Goal: Transaction & Acquisition: Purchase product/service

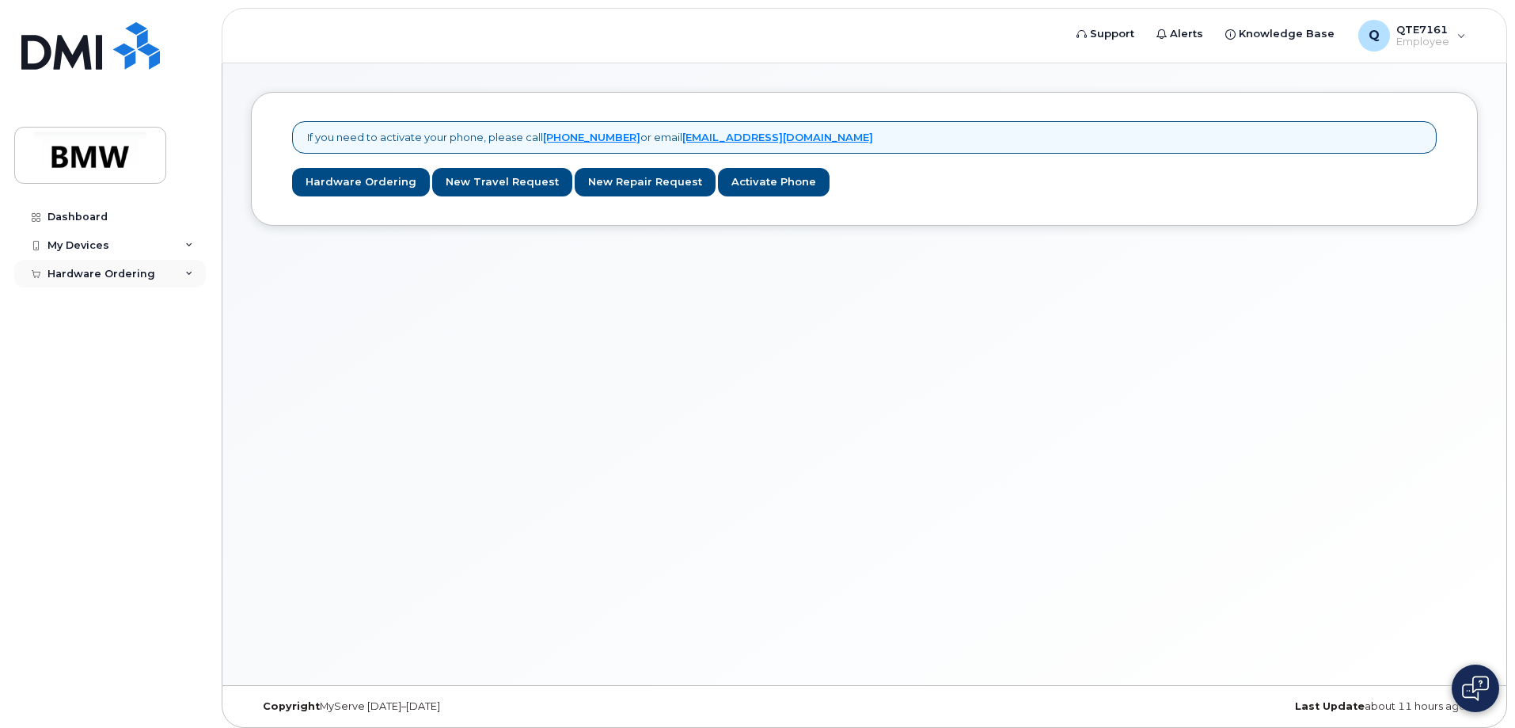
click at [130, 284] on div "Hardware Ordering" at bounding box center [110, 274] width 192 height 29
click at [88, 306] on div "New Order" at bounding box center [85, 302] width 60 height 14
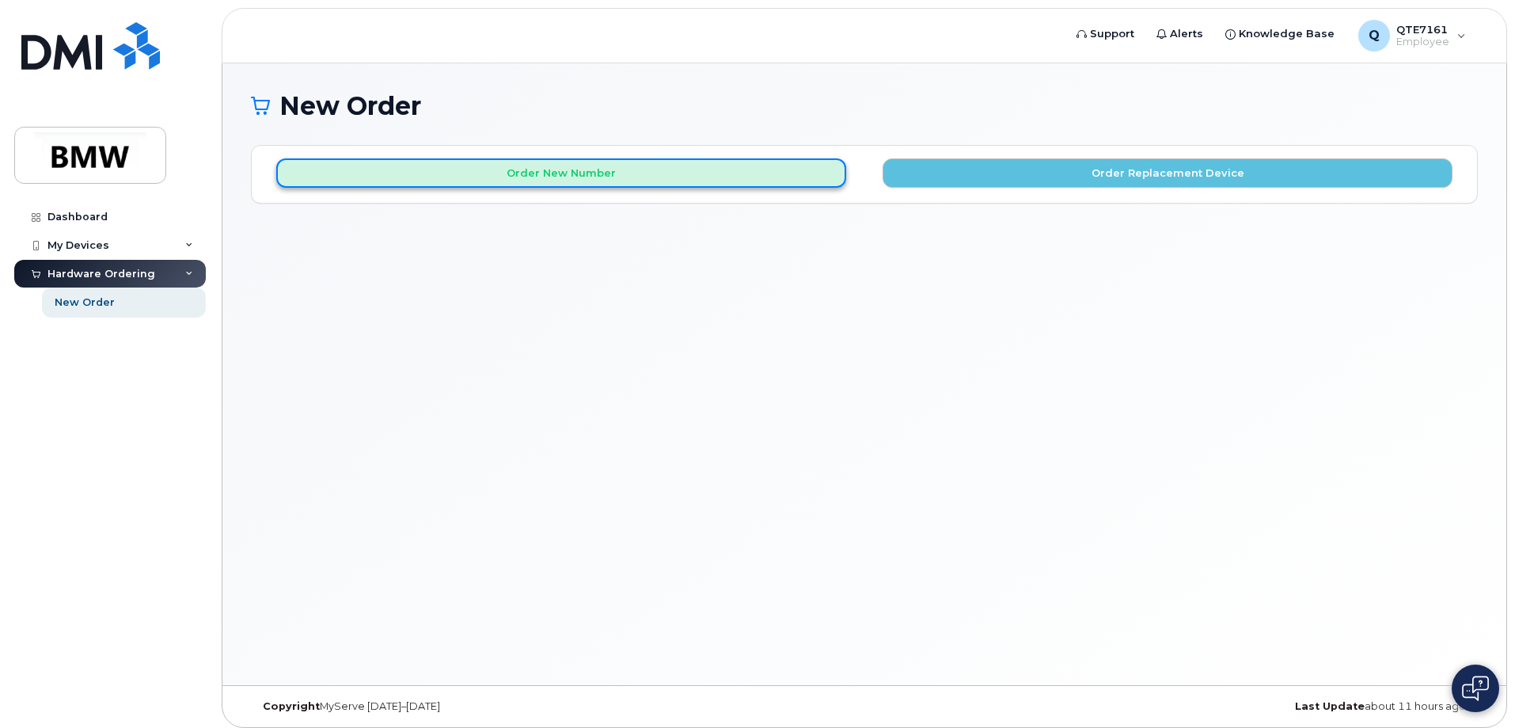
click at [448, 176] on button "Order New Number" at bounding box center [561, 172] width 570 height 29
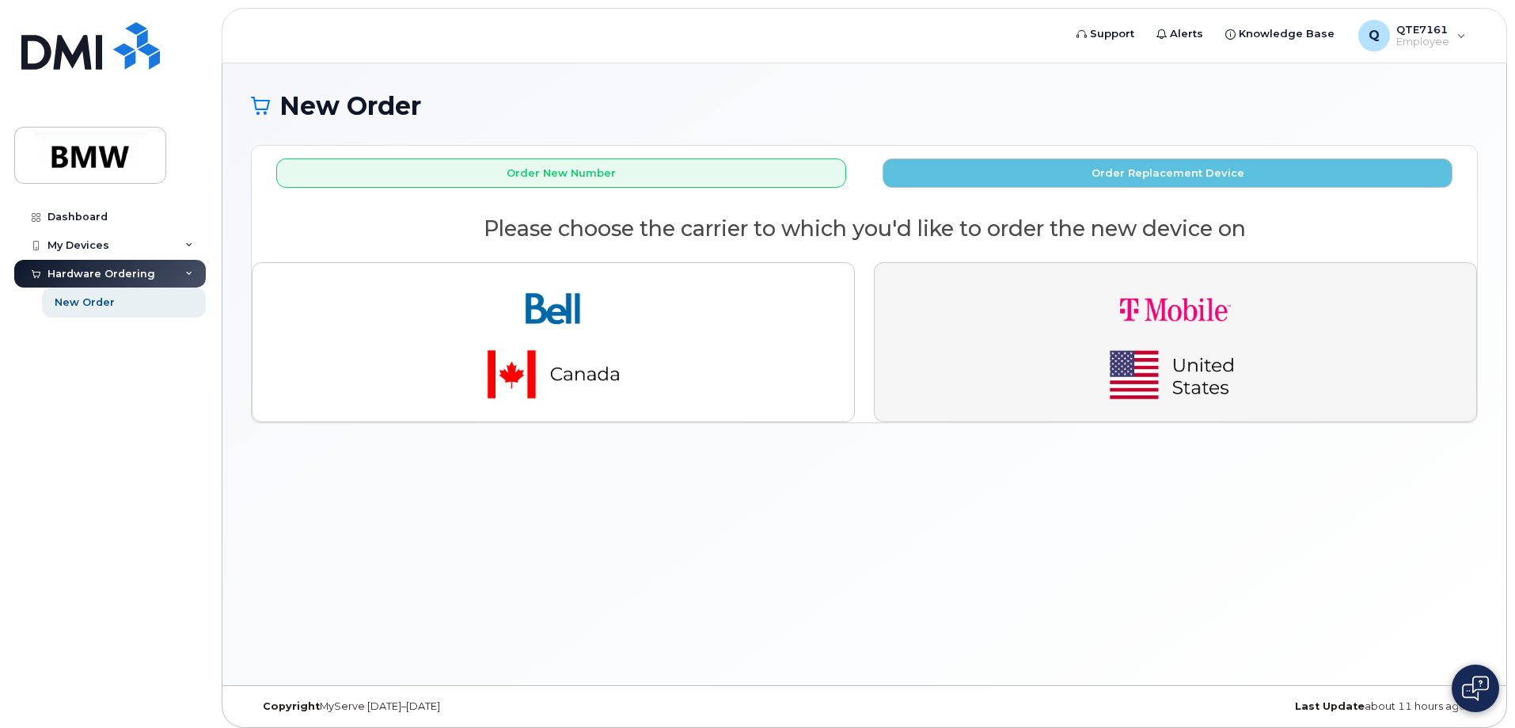
click at [994, 319] on button "button" at bounding box center [1175, 342] width 603 height 160
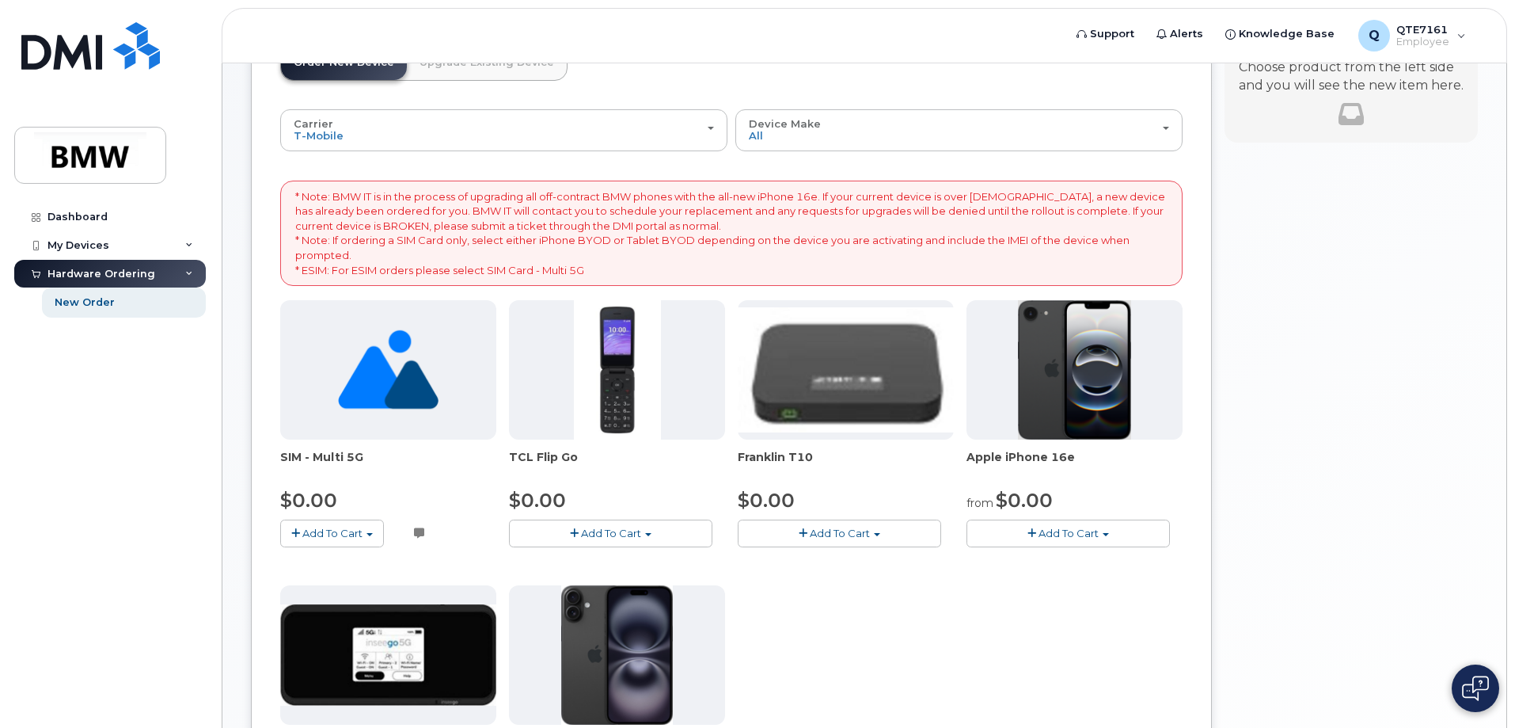
scroll to position [158, 0]
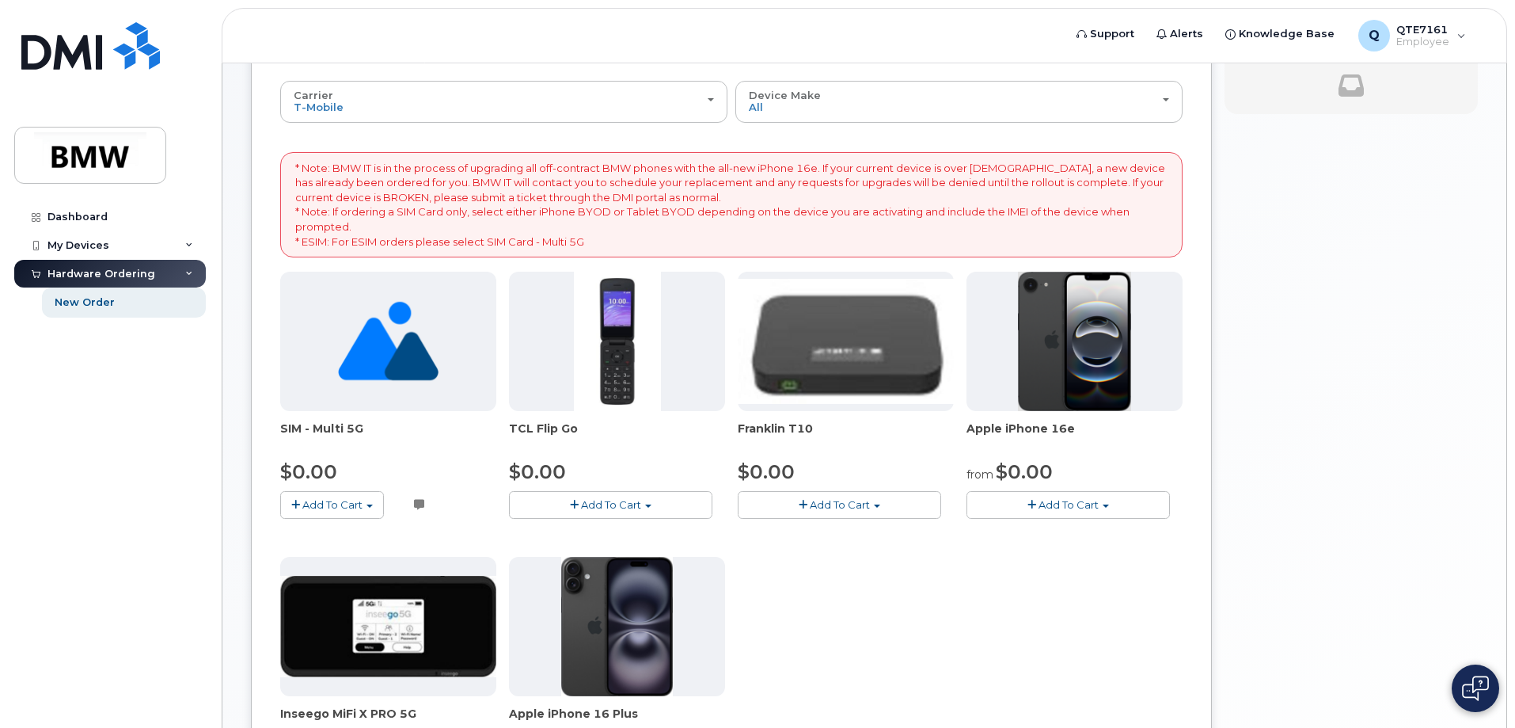
click at [1051, 389] on img at bounding box center [1075, 341] width 114 height 139
click at [1036, 504] on span "button" at bounding box center [1032, 505] width 9 height 10
click at [1042, 530] on link "$0.00 - 30 Month Activation (128GB)" at bounding box center [1085, 534] width 228 height 20
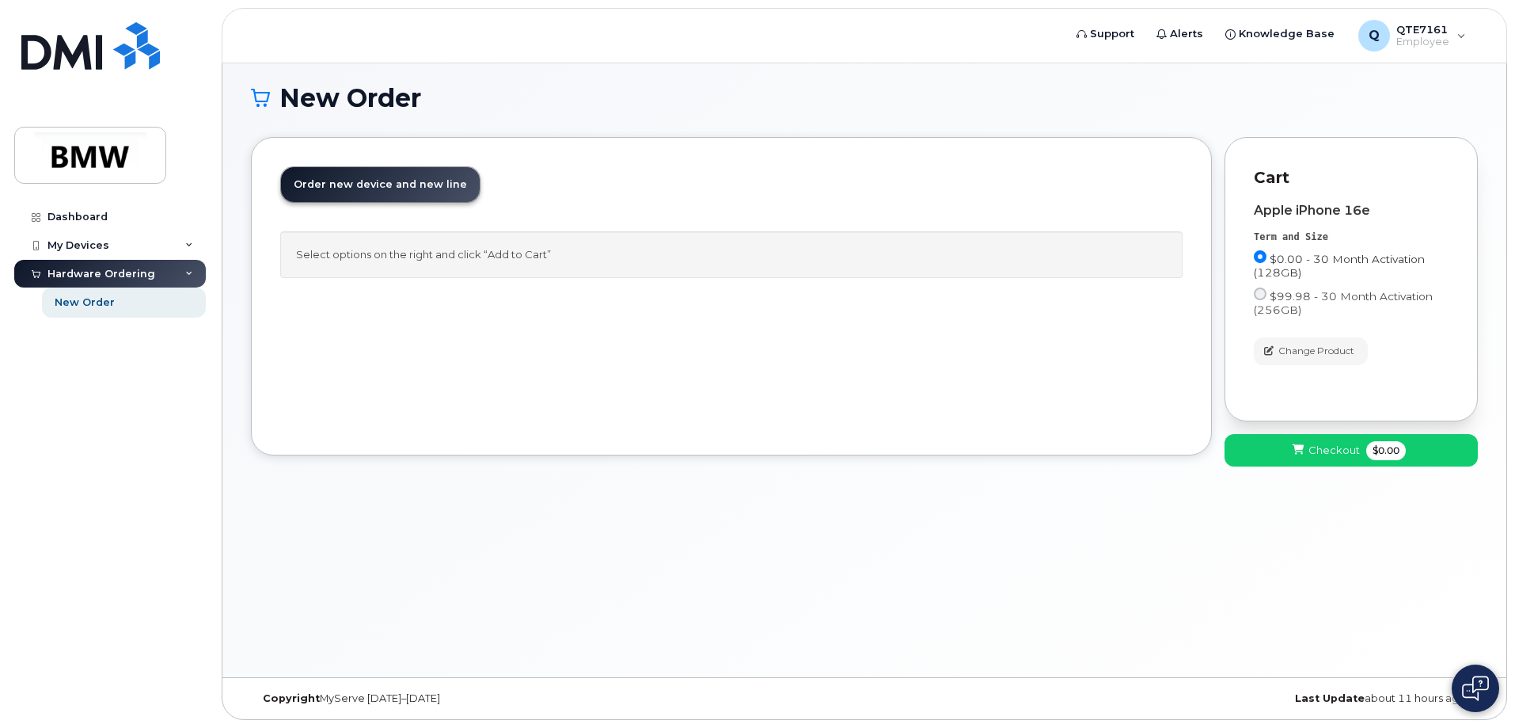
click at [1255, 251] on label "$0.00 - 30 Month Activation (128GB)" at bounding box center [1351, 264] width 195 height 29
click at [1255, 251] on input "$0.00 - 30 Month Activation (128GB)" at bounding box center [1260, 256] width 13 height 13
click at [1258, 253] on input "$0.00 - 30 Month Activation (128GB)" at bounding box center [1260, 256] width 13 height 13
click at [1262, 257] on input "$0.00 - 30 Month Activation (128GB)" at bounding box center [1260, 256] width 13 height 13
click at [1291, 253] on span "$0.00 - 30 Month Activation (128GB)" at bounding box center [1339, 266] width 171 height 26
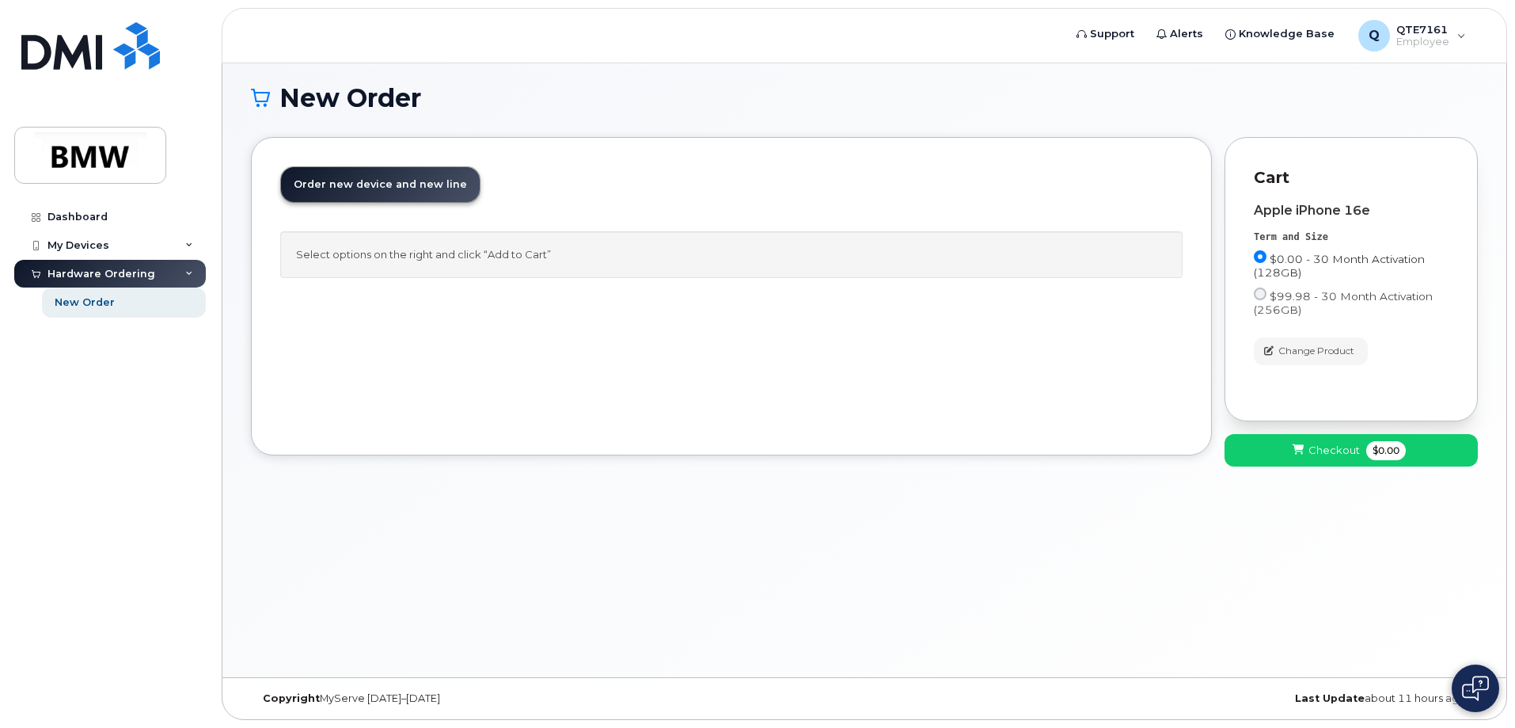
click at [1267, 252] on input "$0.00 - 30 Month Activation (128GB)" at bounding box center [1260, 256] width 13 height 13
click at [1317, 257] on span "$0.00 - 30 Month Activation (128GB)" at bounding box center [1339, 266] width 171 height 26
click at [1267, 257] on input "$0.00 - 30 Month Activation (128GB)" at bounding box center [1260, 256] width 13 height 13
click at [1313, 257] on span "$0.00 - 30 Month Activation (128GB)" at bounding box center [1339, 266] width 171 height 26
click at [1267, 257] on input "$0.00 - 30 Month Activation (128GB)" at bounding box center [1260, 256] width 13 height 13
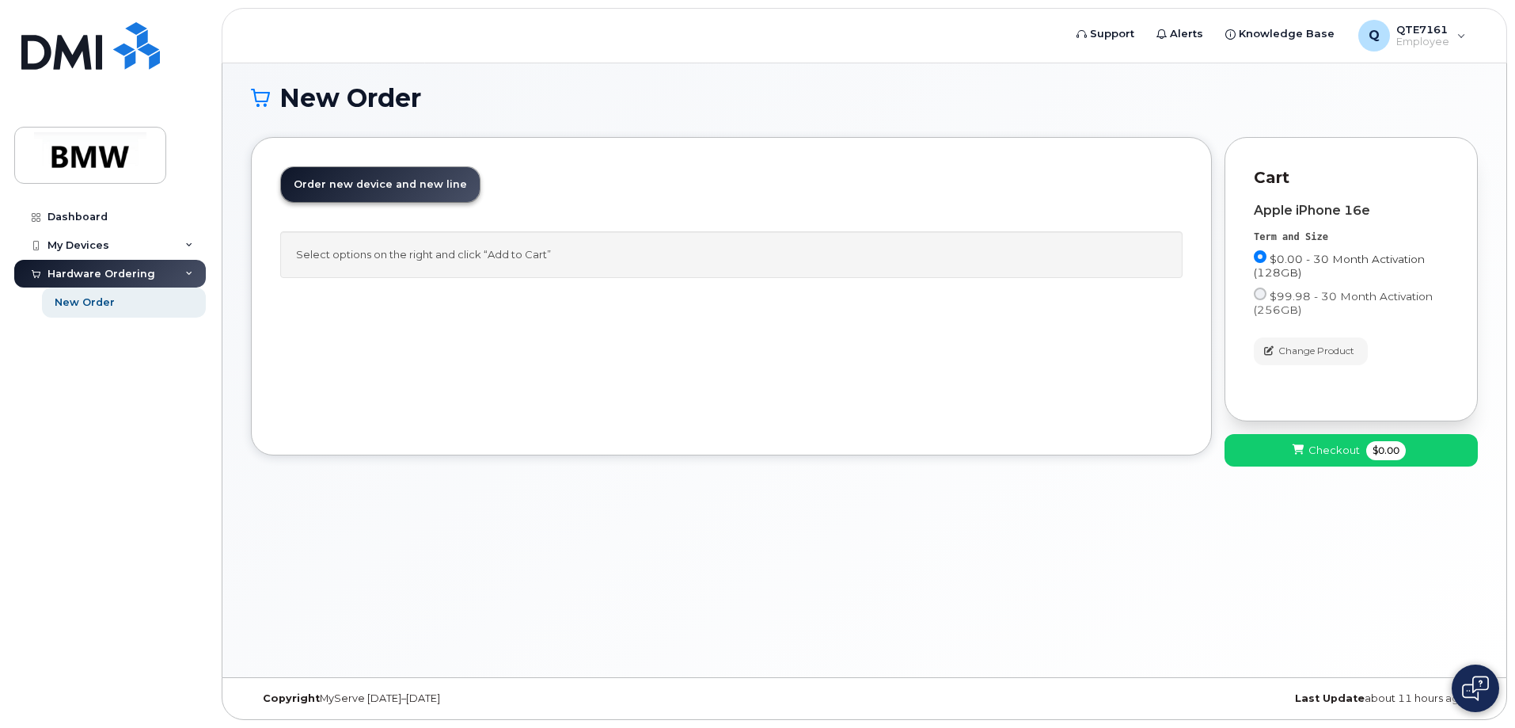
click at [1329, 257] on span "$0.00 - 30 Month Activation (128GB)" at bounding box center [1339, 266] width 171 height 26
click at [1267, 257] on input "$0.00 - 30 Month Activation (128GB)" at bounding box center [1260, 256] width 13 height 13
click at [1347, 257] on span "$0.00 - 30 Month Activation (128GB)" at bounding box center [1339, 266] width 171 height 26
click at [1267, 257] on input "$0.00 - 30 Month Activation (128GB)" at bounding box center [1260, 256] width 13 height 13
click at [1287, 264] on span "$0.00 - 30 Month Activation (128GB)" at bounding box center [1339, 266] width 171 height 26
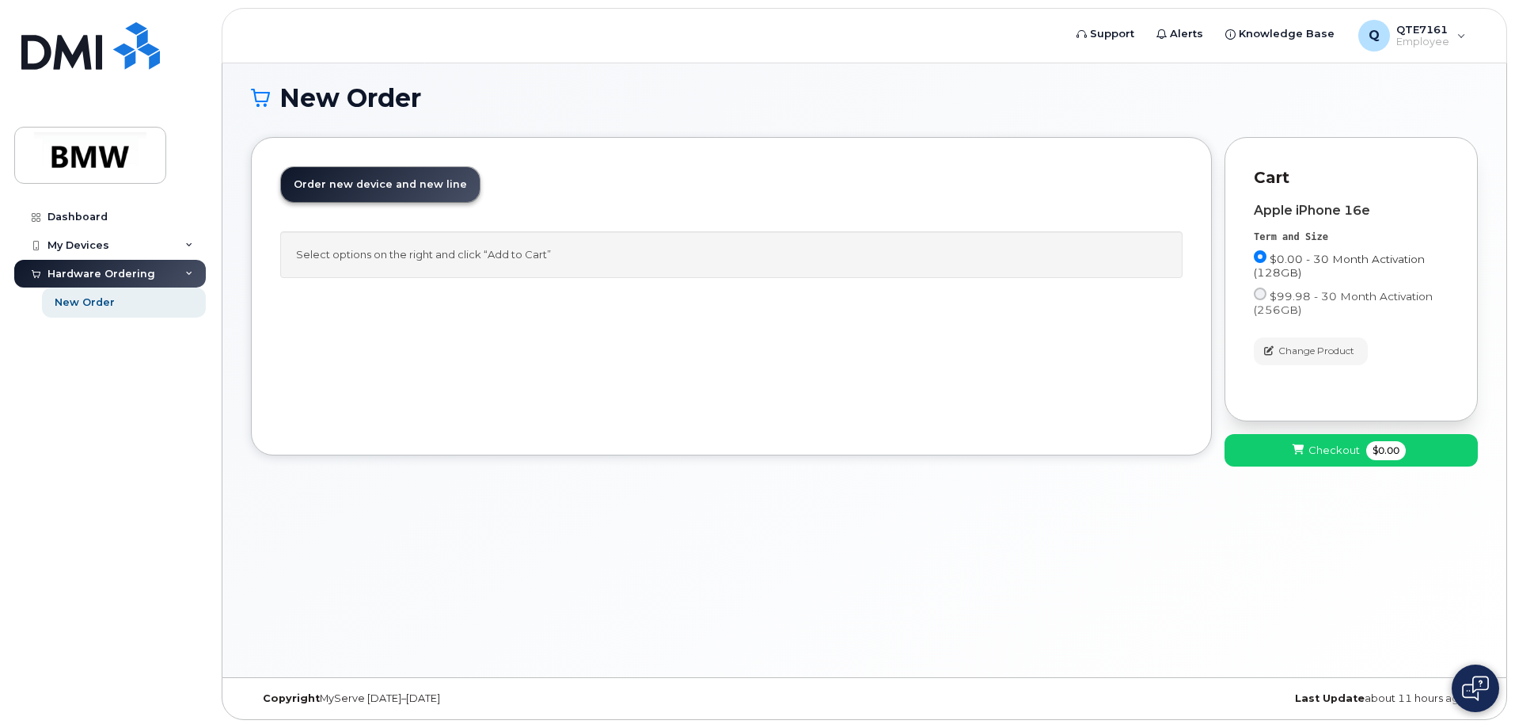
click at [1267, 263] on input "$0.00 - 30 Month Activation (128GB)" at bounding box center [1260, 256] width 13 height 13
drag, startPoint x: 1253, startPoint y: 260, endPoint x: 1262, endPoint y: 259, distance: 9.6
click at [1255, 260] on div "Cart Apple iPhone 16e Term and Size $0.00 - 30 Month Activation (128GB) $99.98 …" at bounding box center [1351, 279] width 253 height 284
click at [1262, 259] on input "$0.00 - 30 Month Activation (128GB)" at bounding box center [1260, 256] width 13 height 13
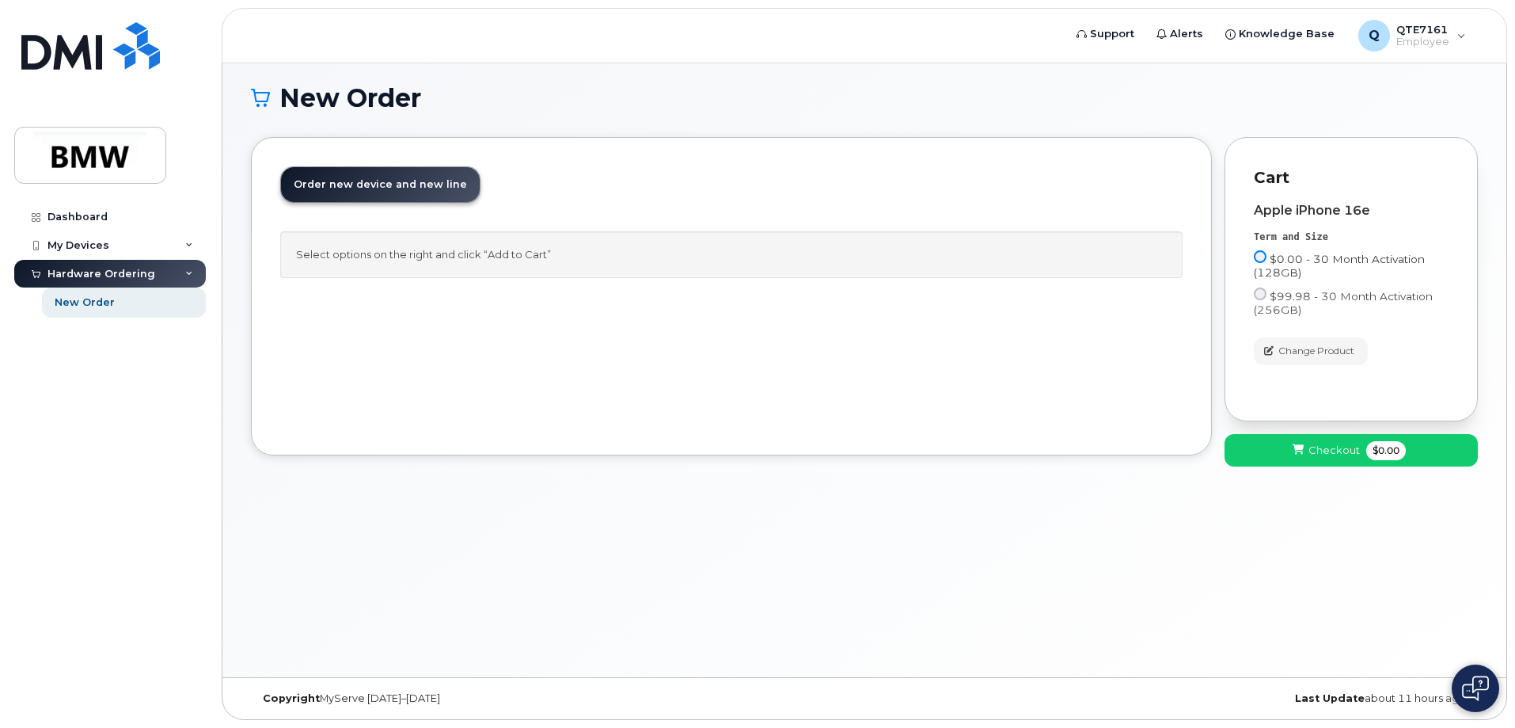
click at [1260, 258] on input "$0.00 - 30 Month Activation (128GB)" at bounding box center [1260, 256] width 13 height 13
click at [1338, 456] on span "Checkout" at bounding box center [1334, 450] width 51 height 15
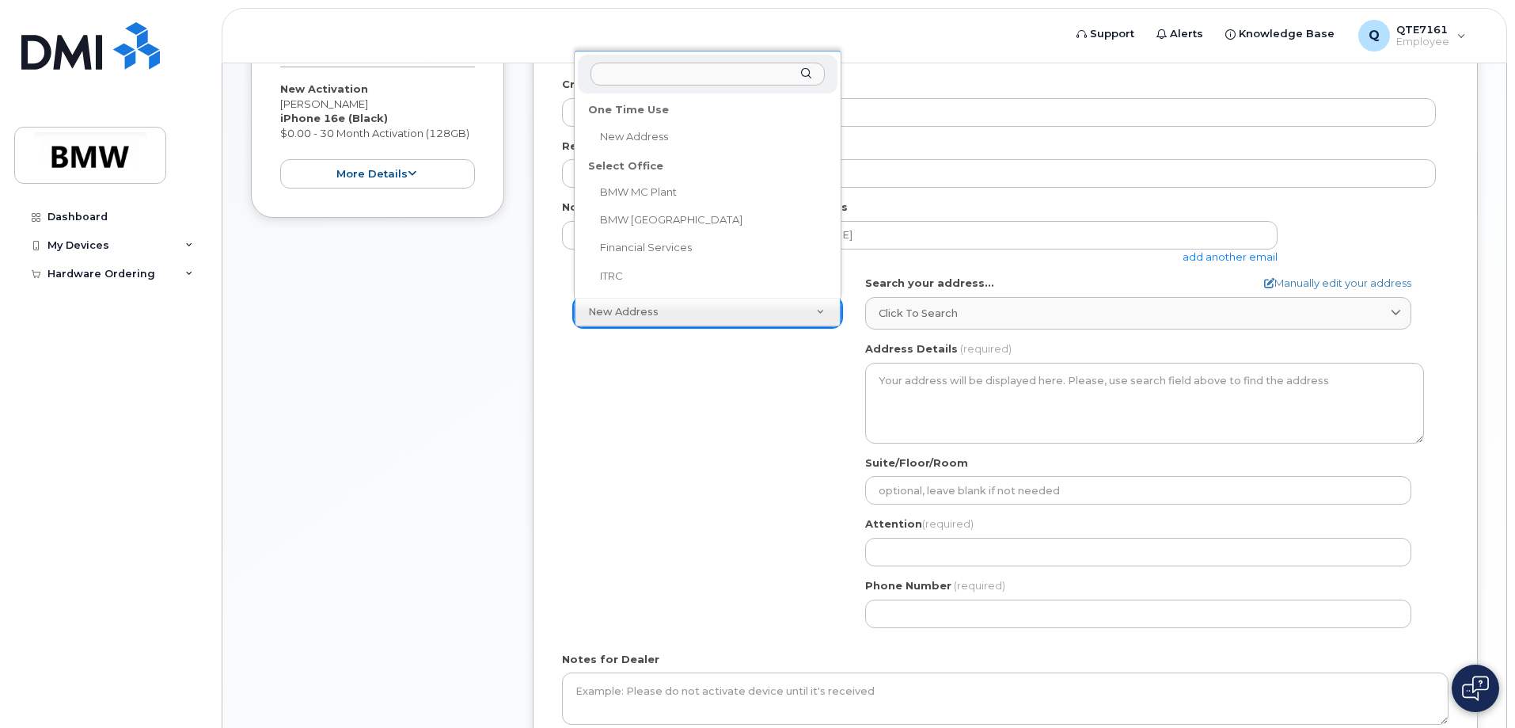
scroll to position [317, 0]
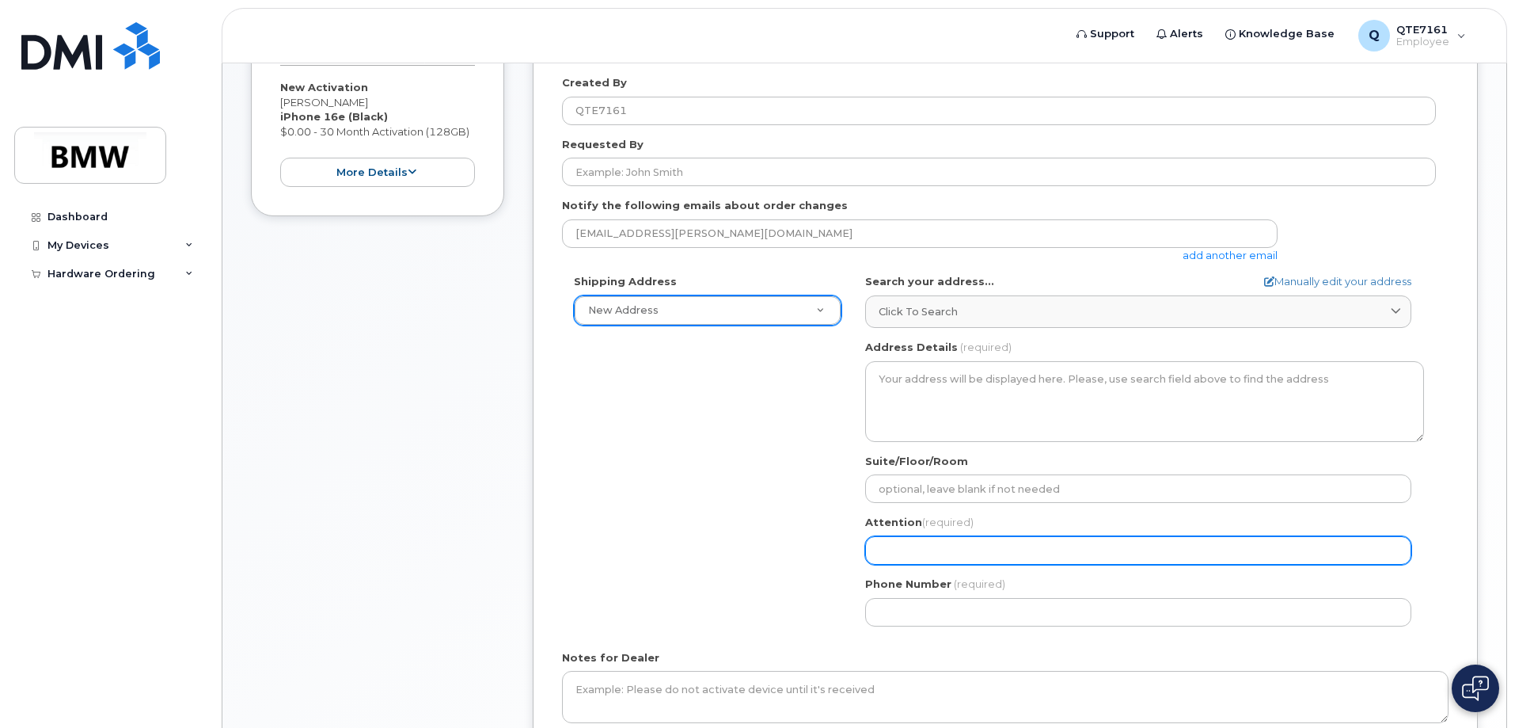
click at [985, 549] on input "Attention (required)" at bounding box center [1138, 550] width 546 height 29
select select
type input "B"
select select
type input "Br"
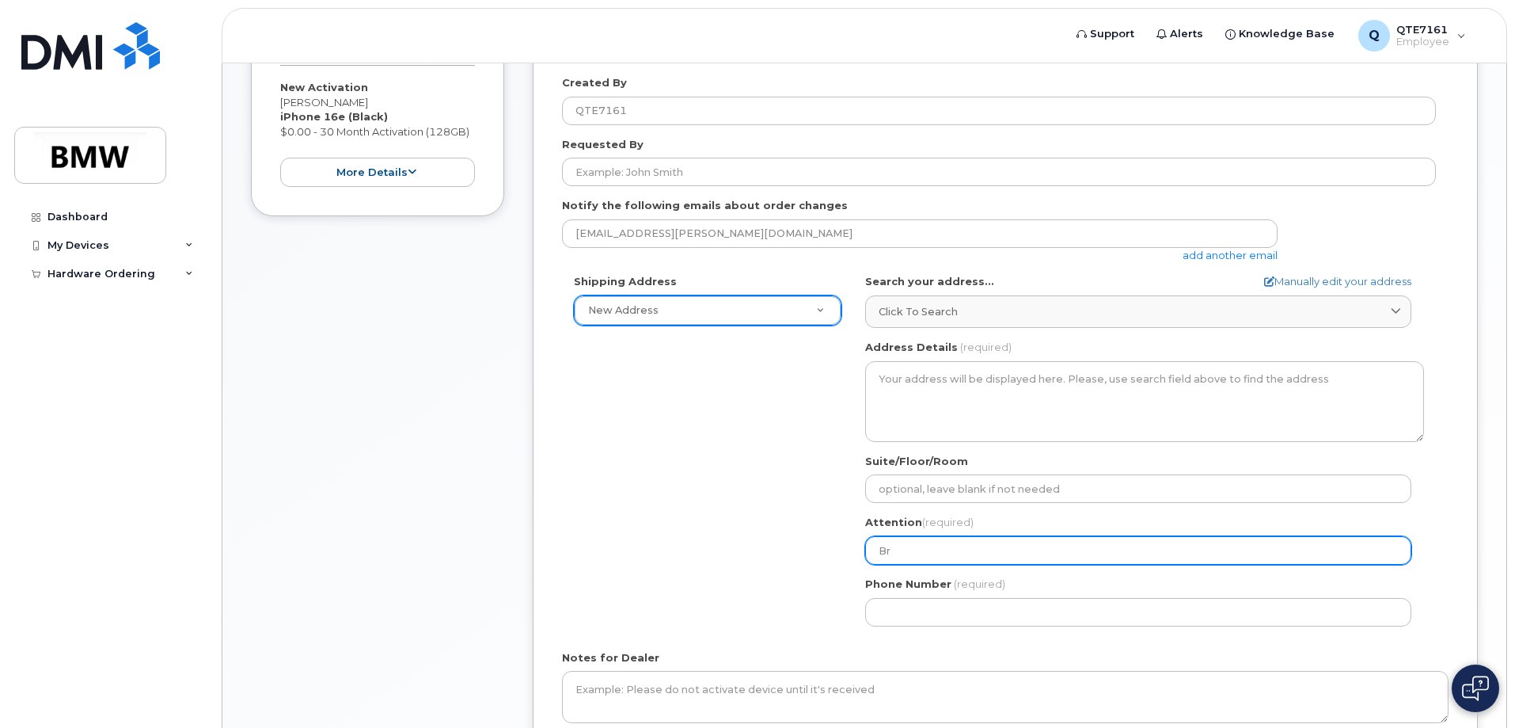
select select
type input "Bri"
select select
type input "Bria"
select select
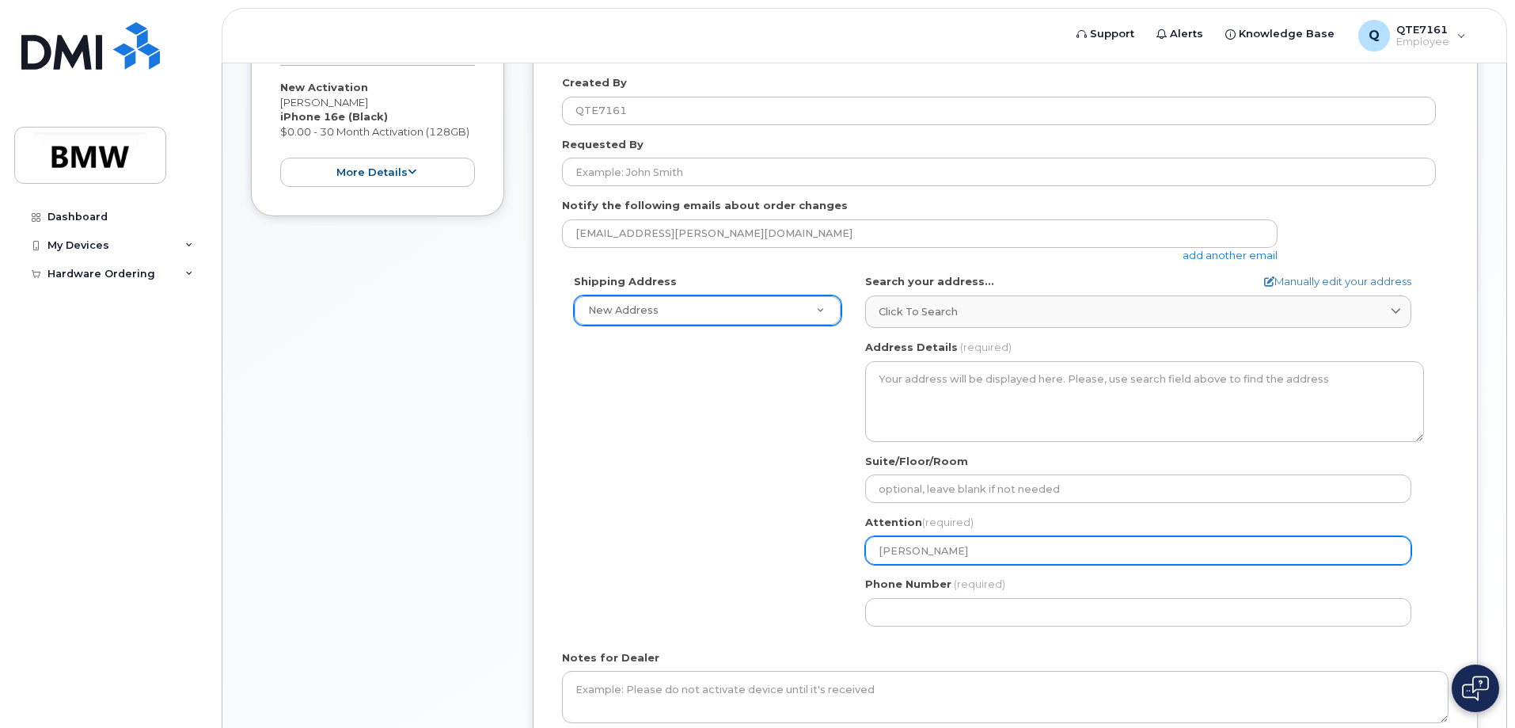
type input "Brian"
select select
type input "Brian G"
select select
type input "Brian Gi"
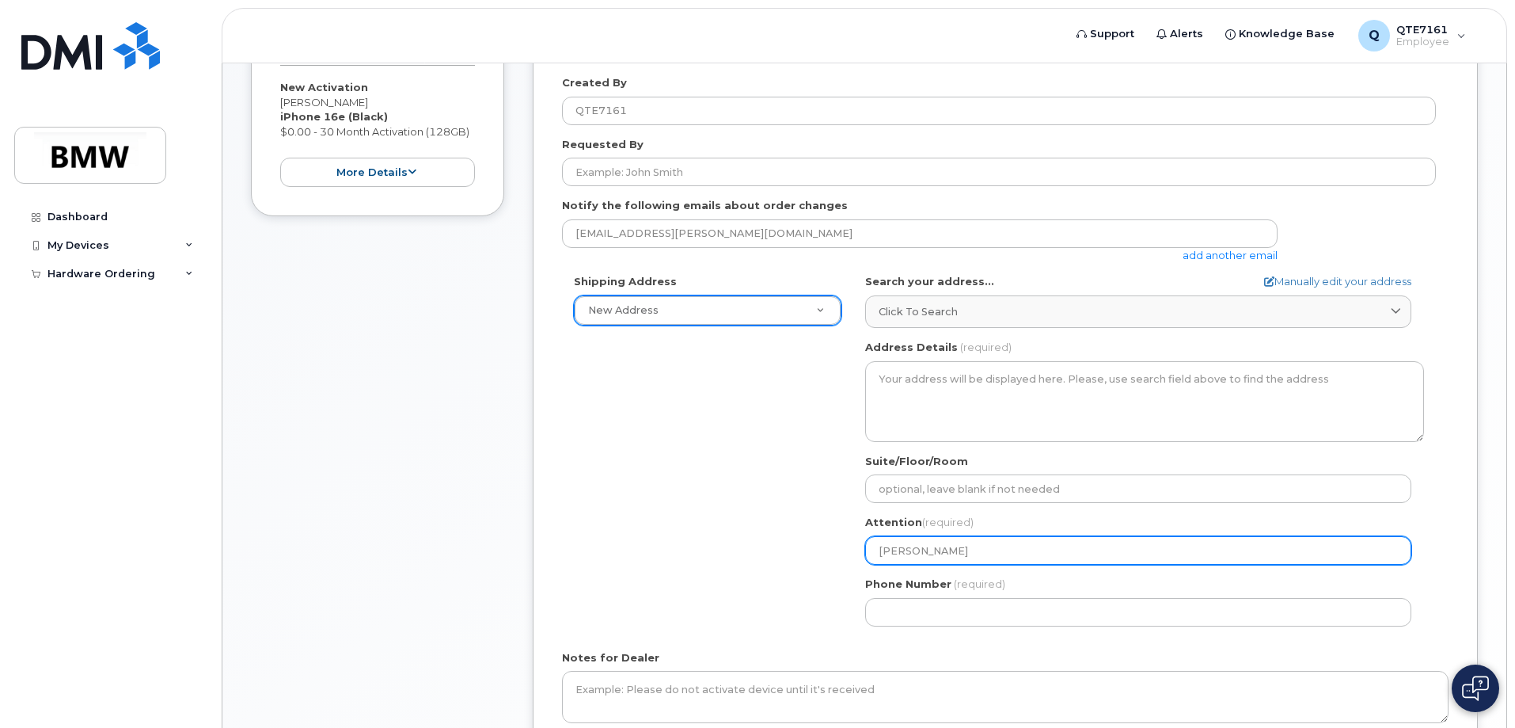
select select
type input "Brian Gil"
select select
type input "Brian Gill"
select select
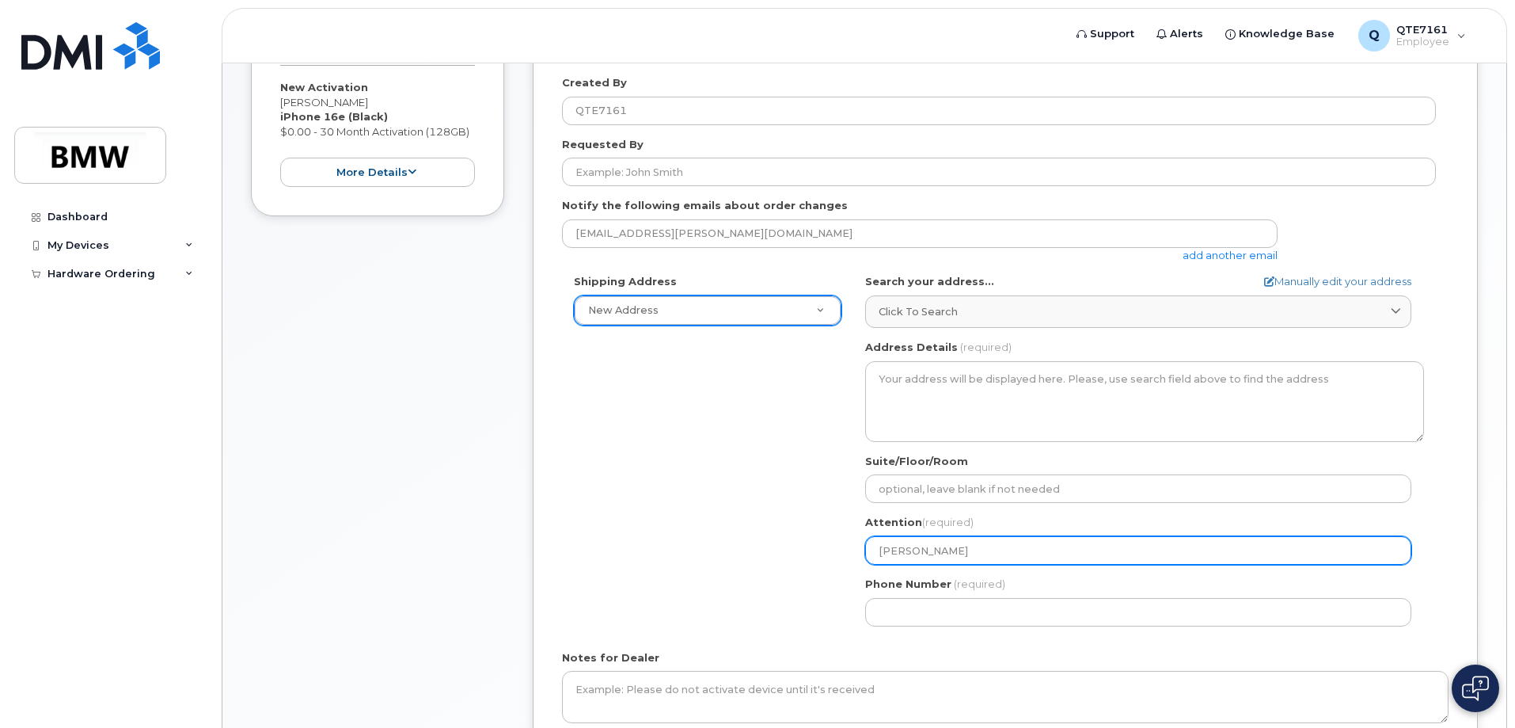
type input "Brian Gilla"
select select
type input "Brian Gillar"
select select
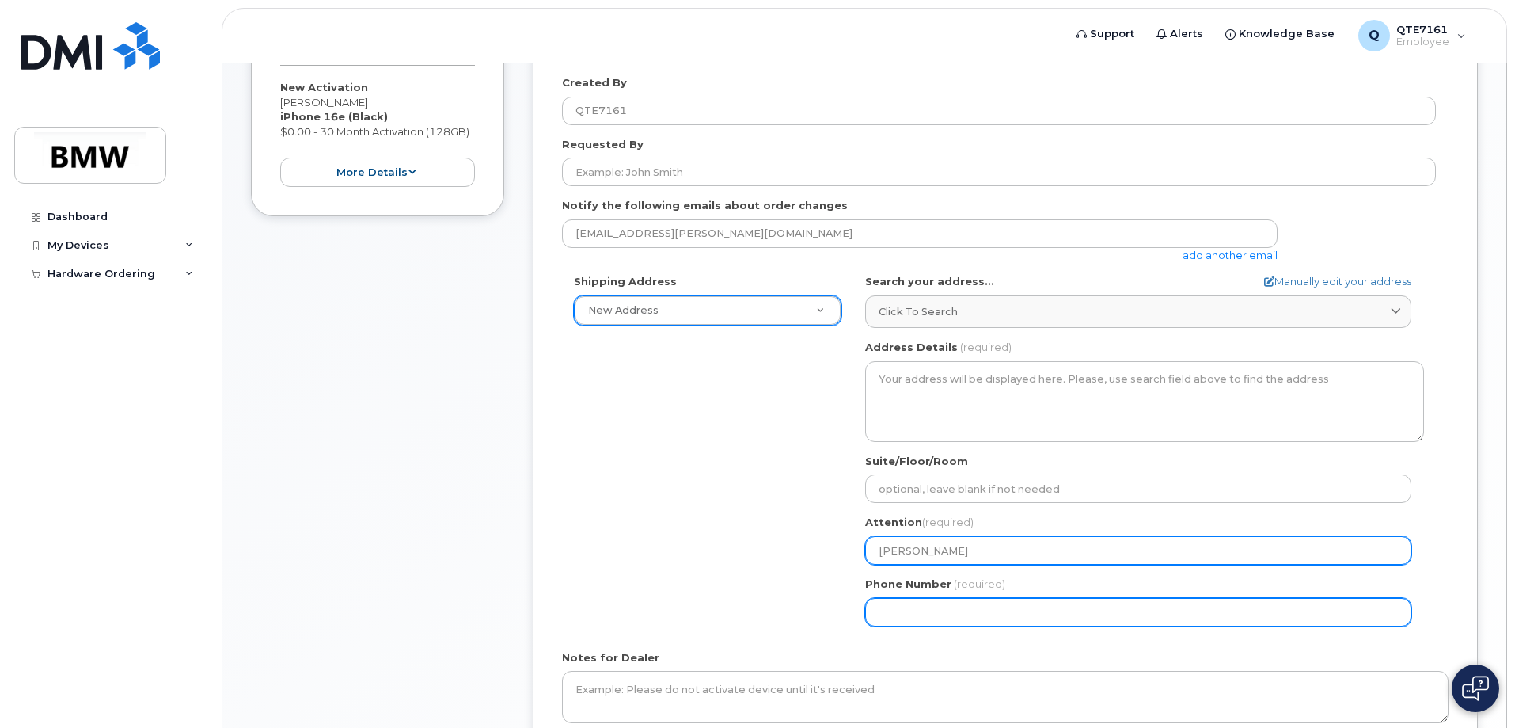
type input "Brian Gillard"
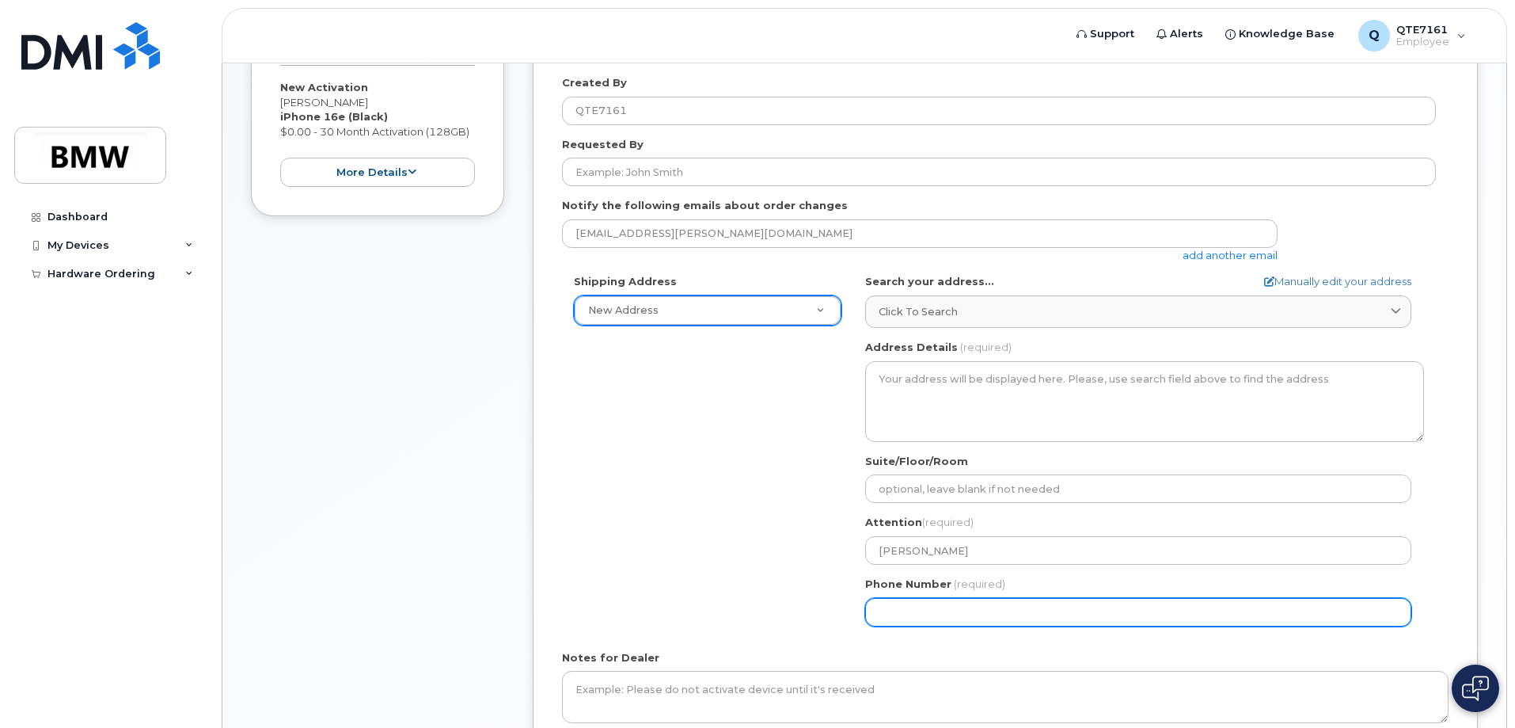
click at [961, 610] on input "Phone Number" at bounding box center [1138, 612] width 546 height 29
type input "864534868"
select select
type input "8645348680"
select select
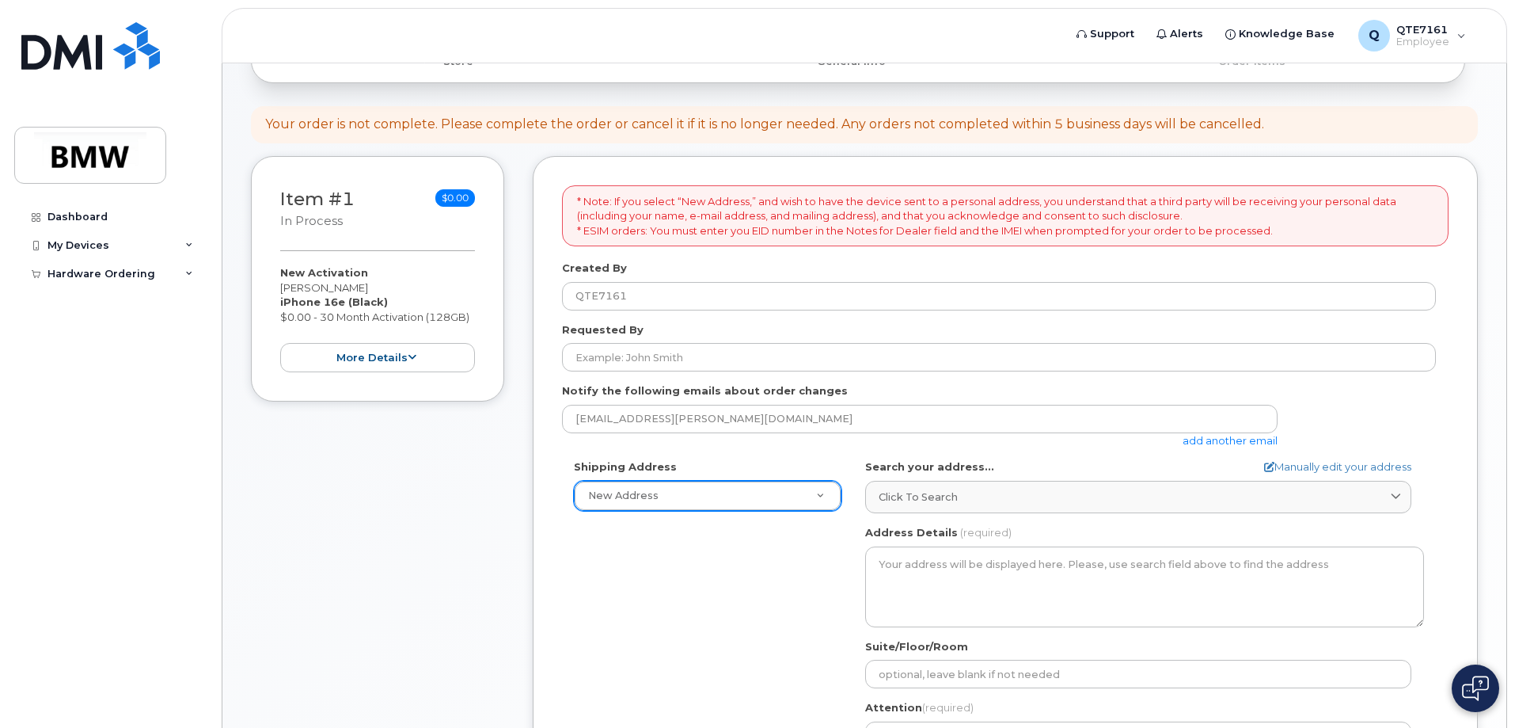
scroll to position [158, 0]
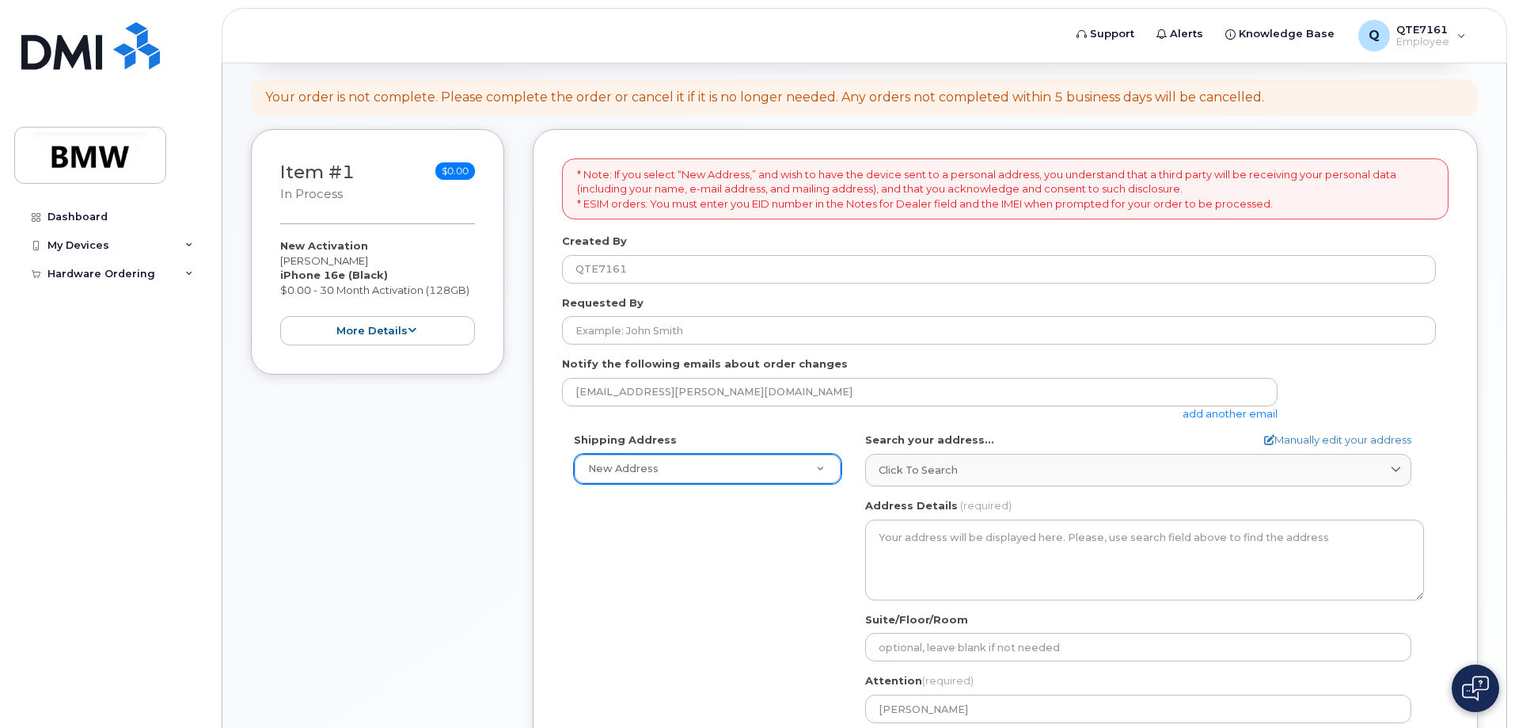
type input "8645348681"
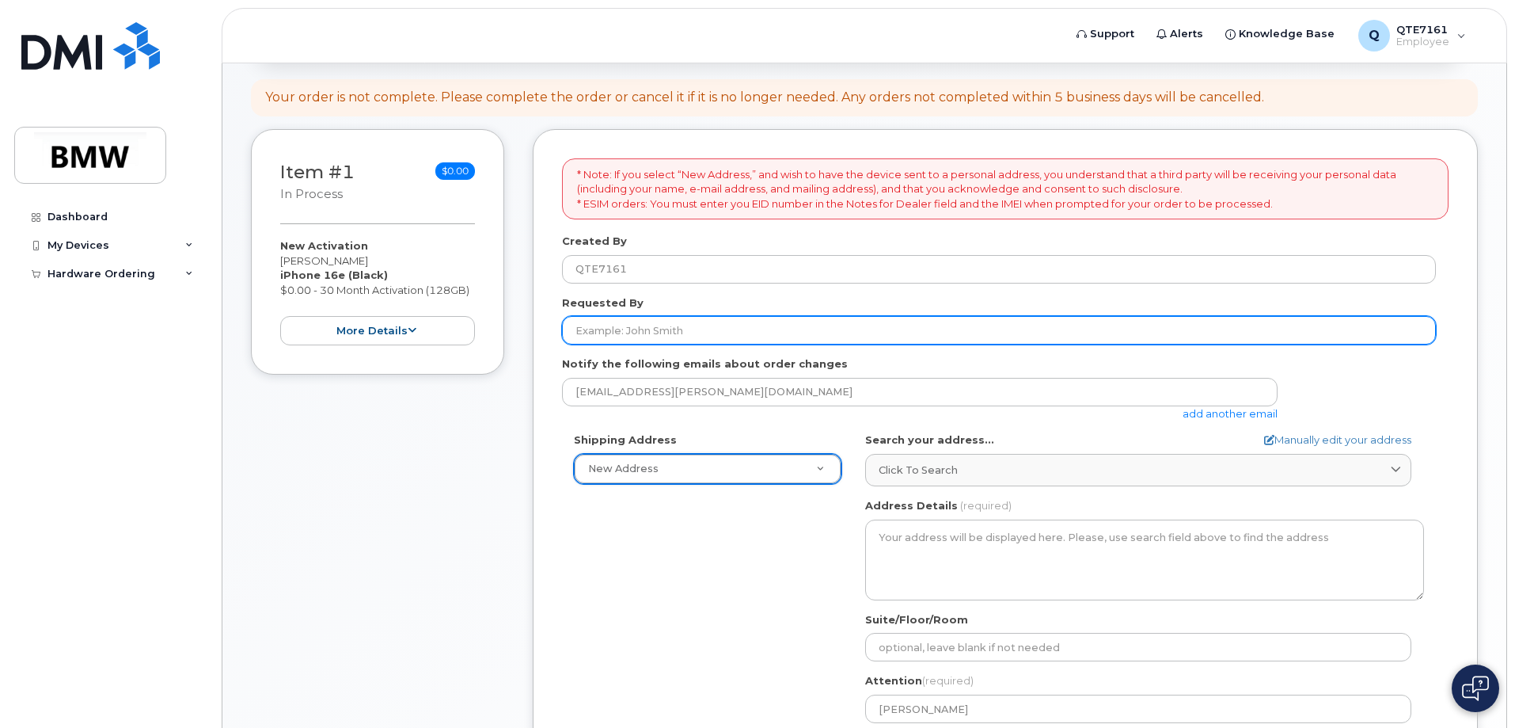
click at [777, 335] on input "Requested By" at bounding box center [999, 330] width 874 height 29
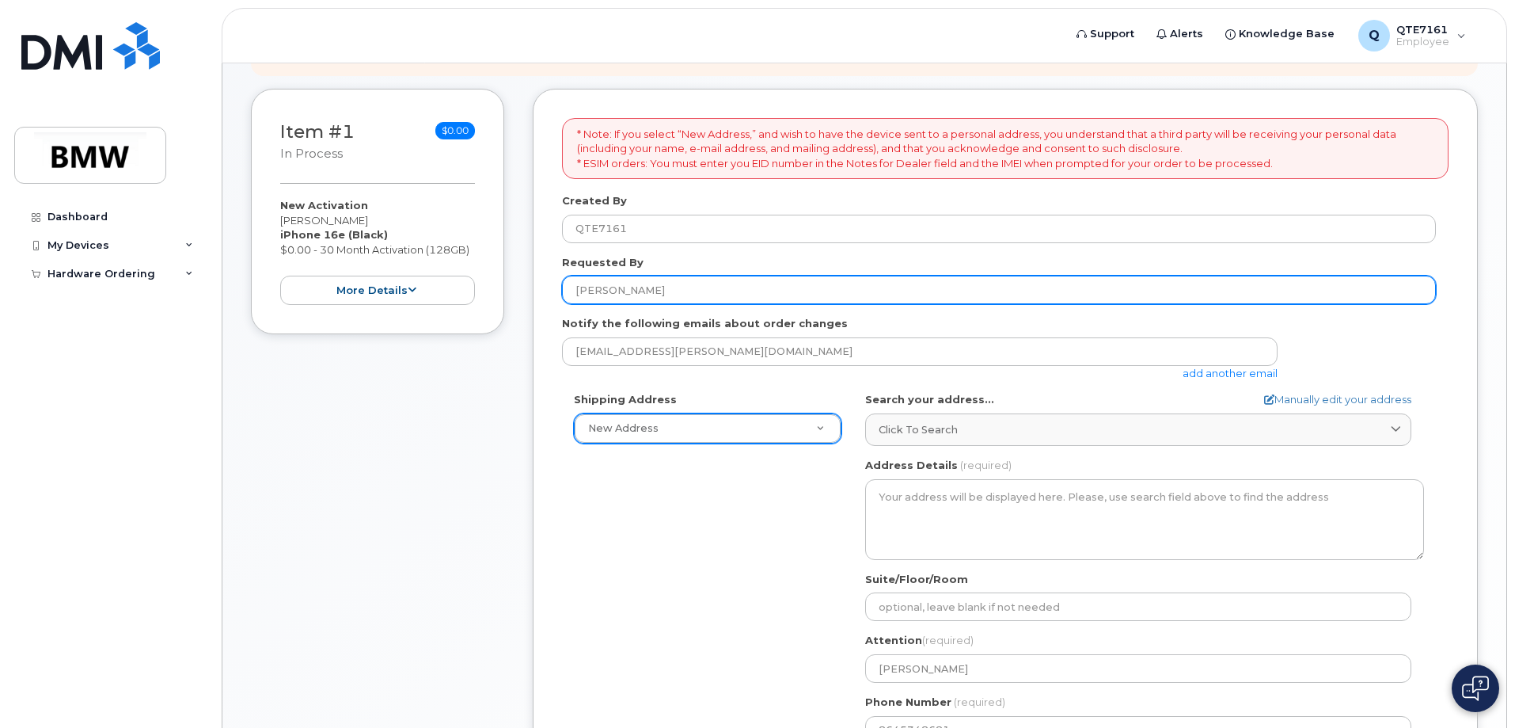
scroll to position [238, 0]
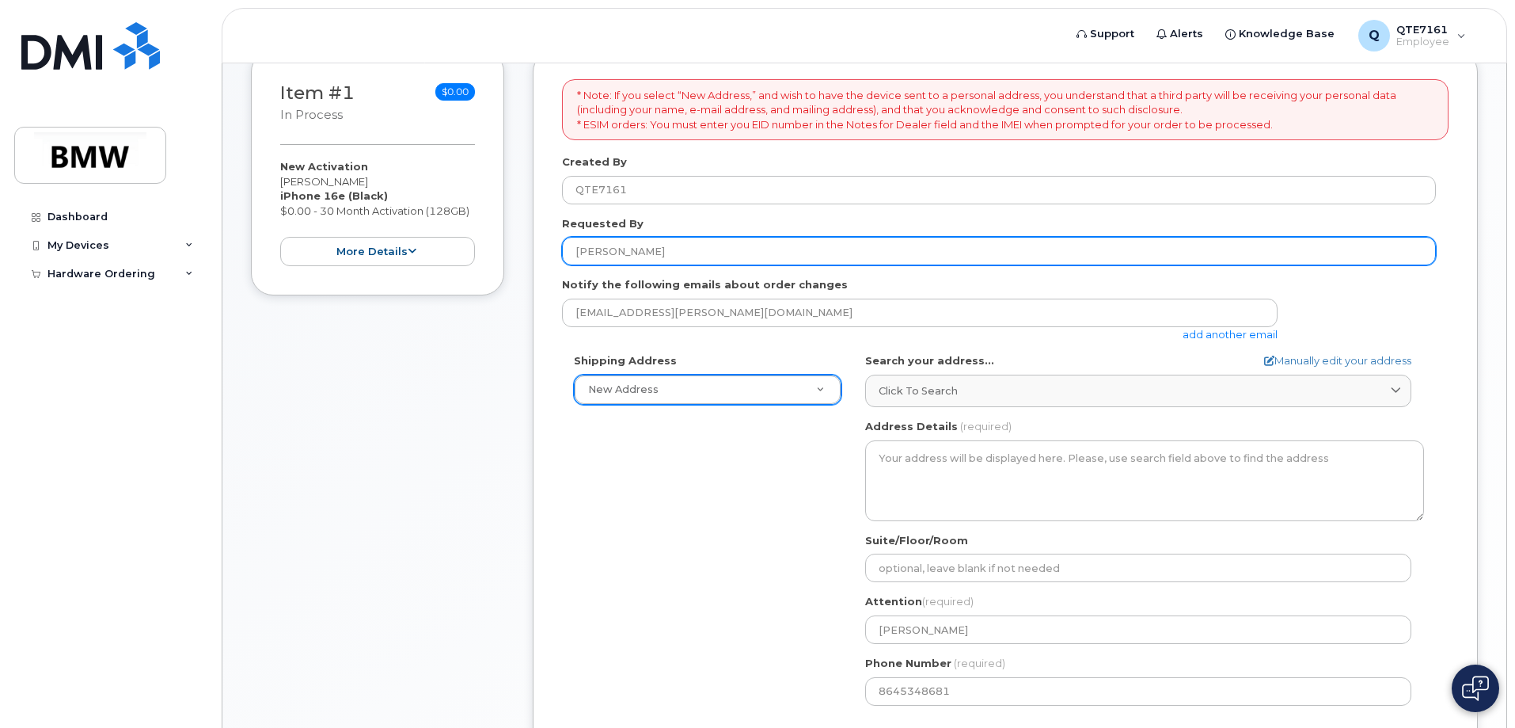
type input "Rachael Buckson"
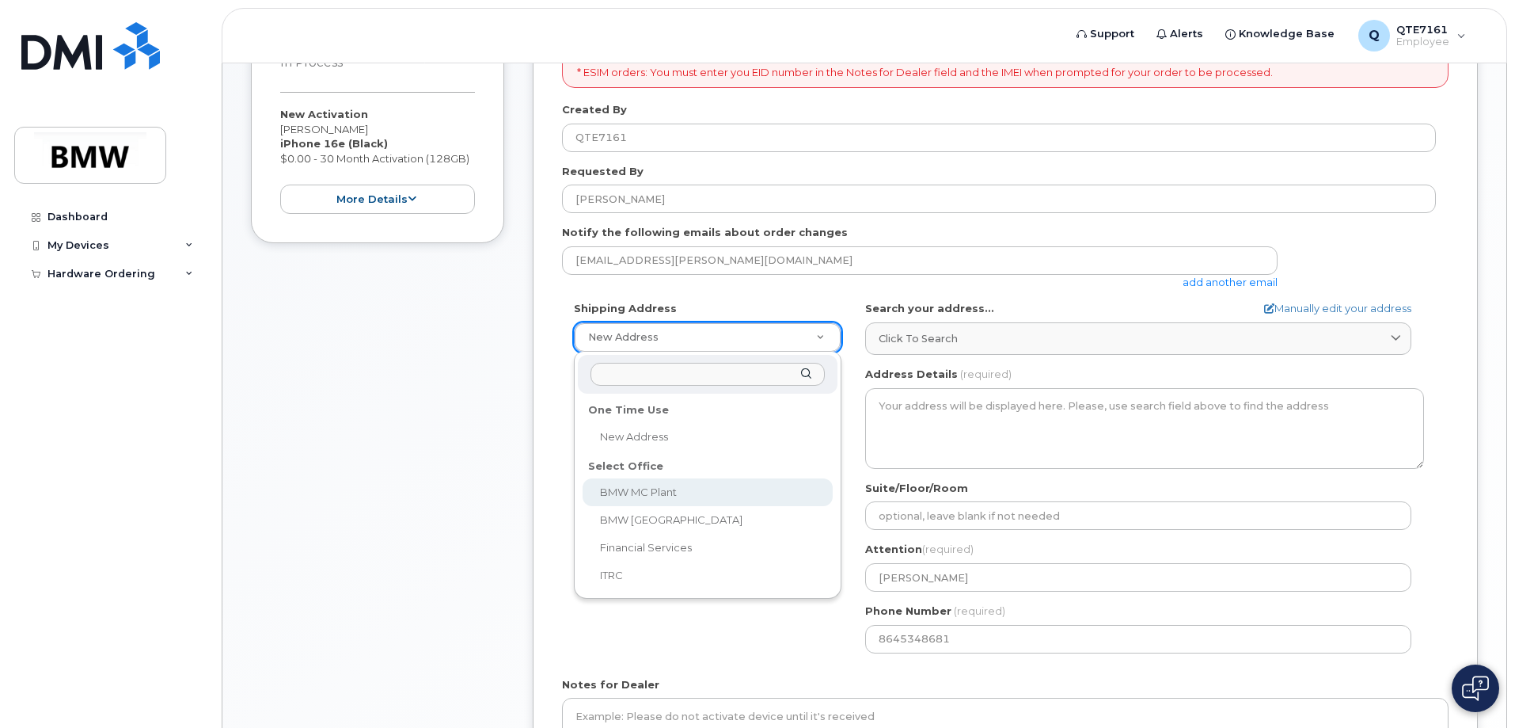
scroll to position [317, 0]
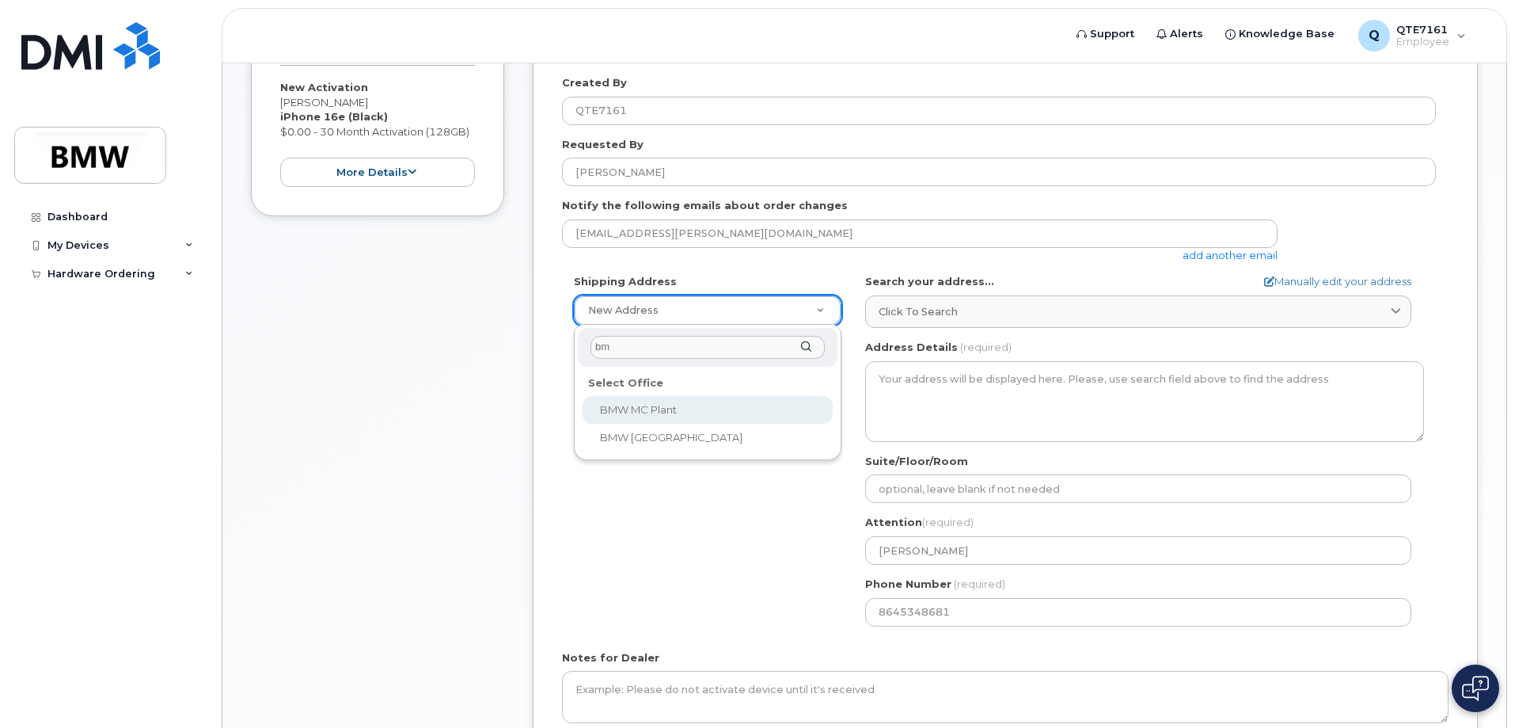
type input "b"
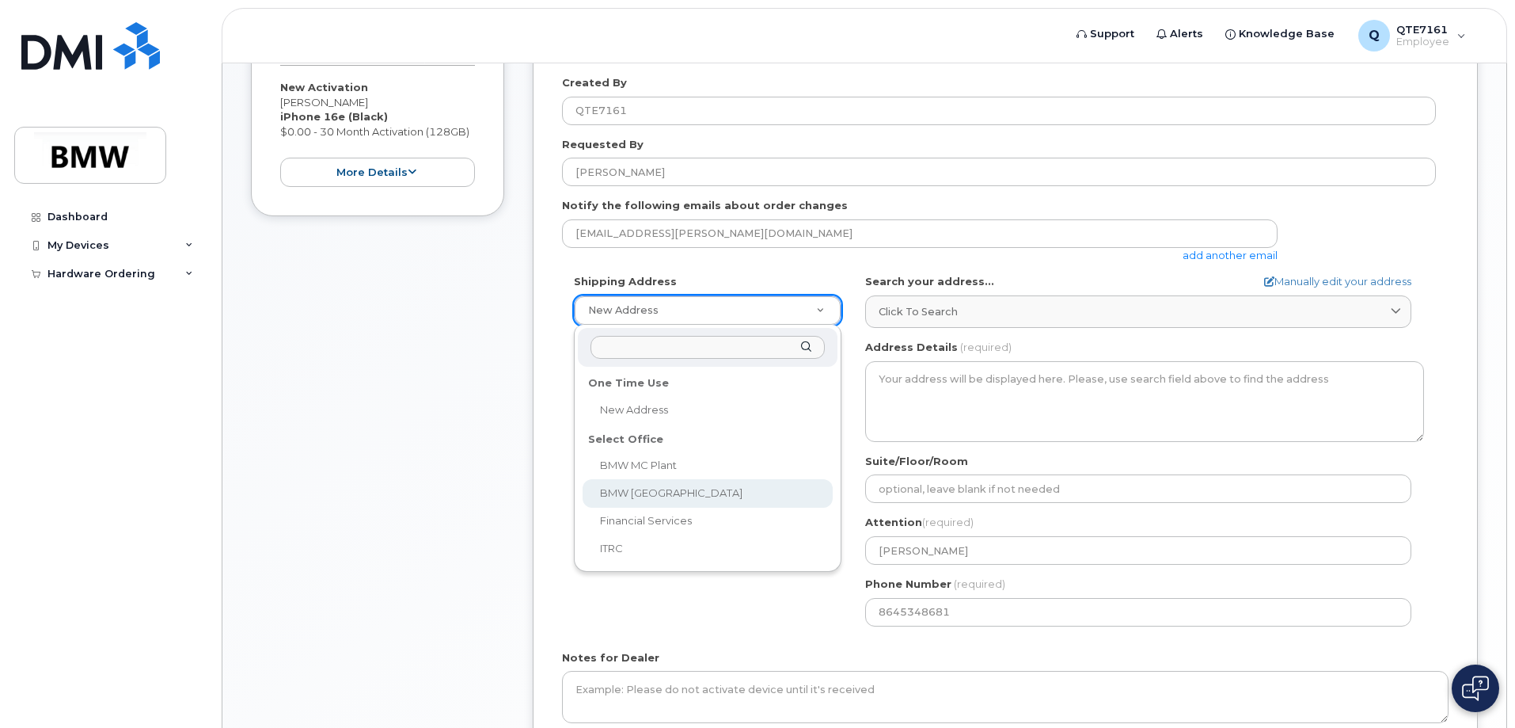
select select
type textarea "200 BMW Drive Woodcliff Lake NJ 07677 Woodcliff Lake New Jersey 07677"
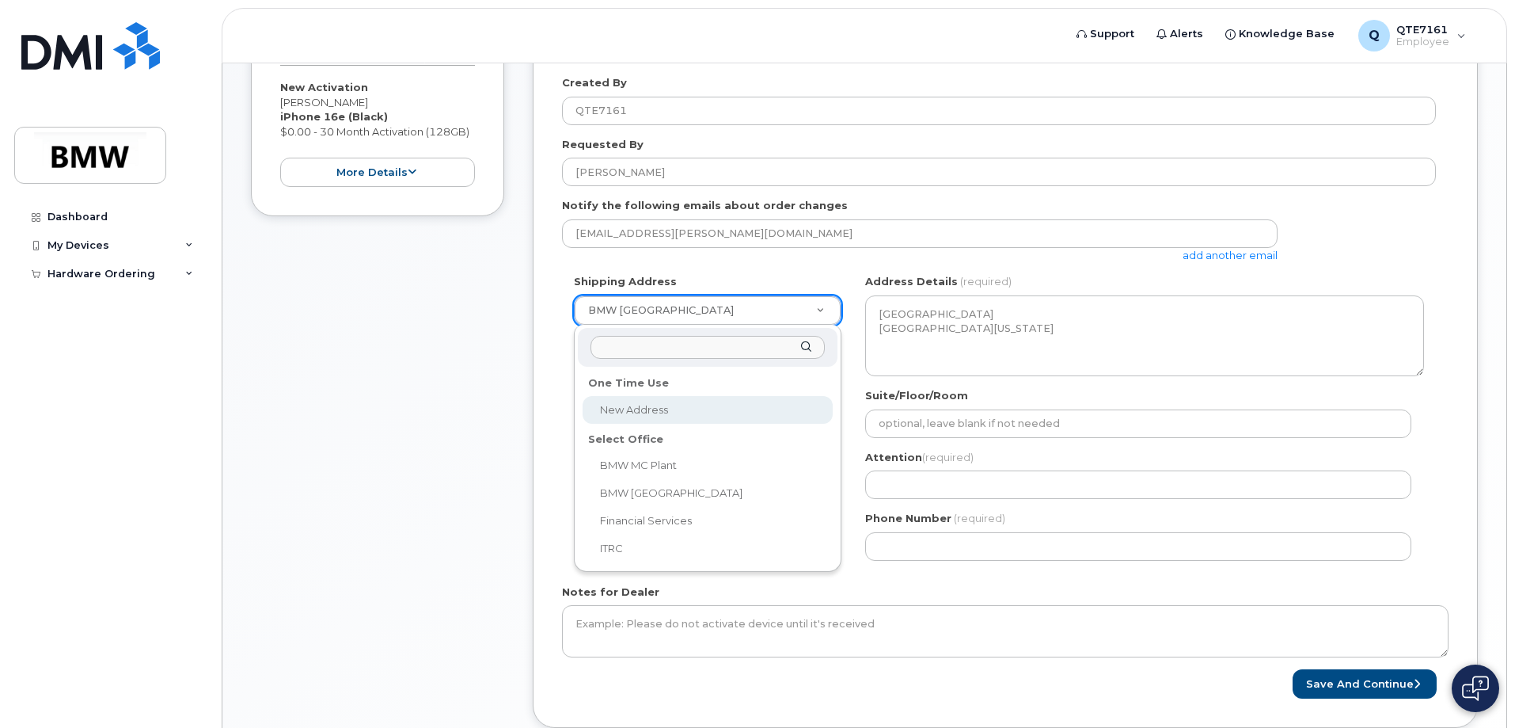
select select
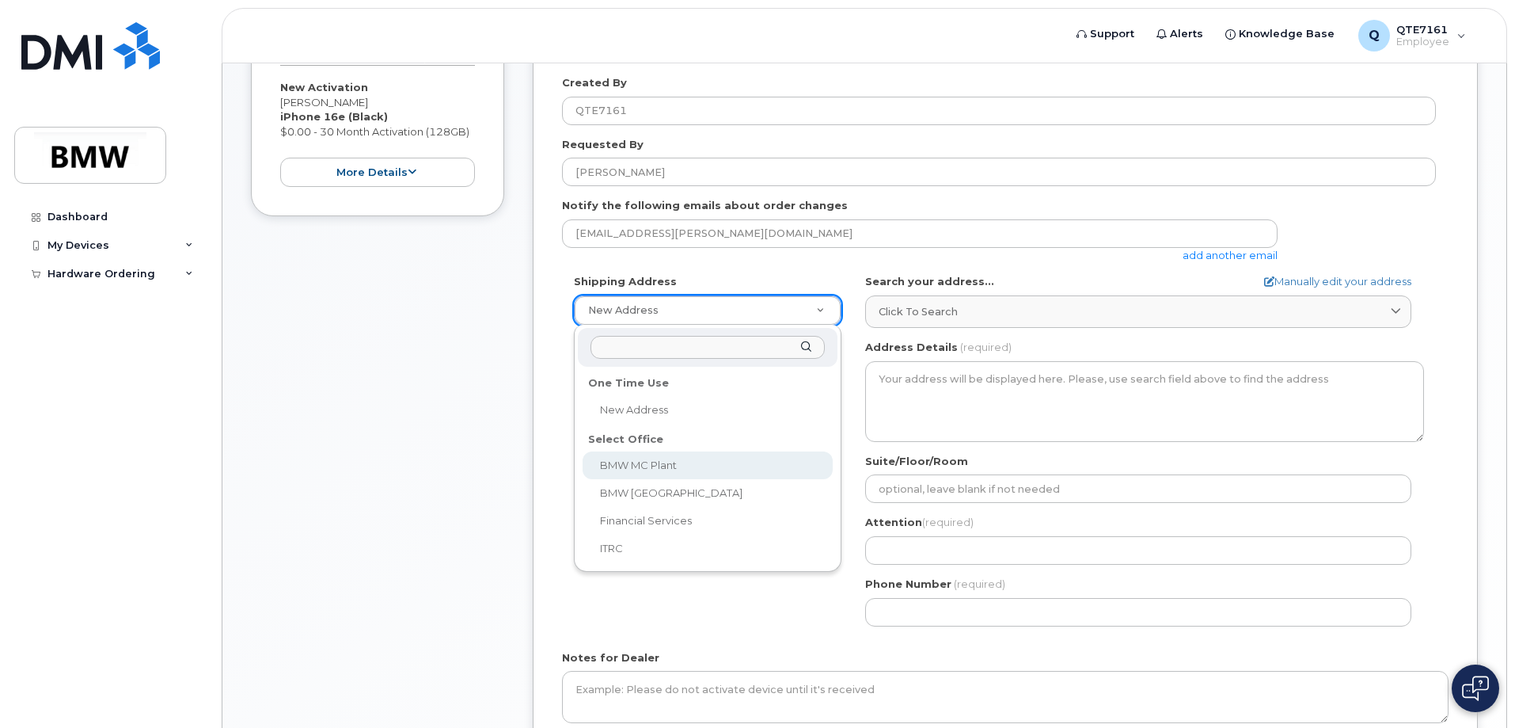
select select
type textarea "1400 Highway 101 S GREER SC 29651-6731 UNITED STATES Greer South Carolina 29651…"
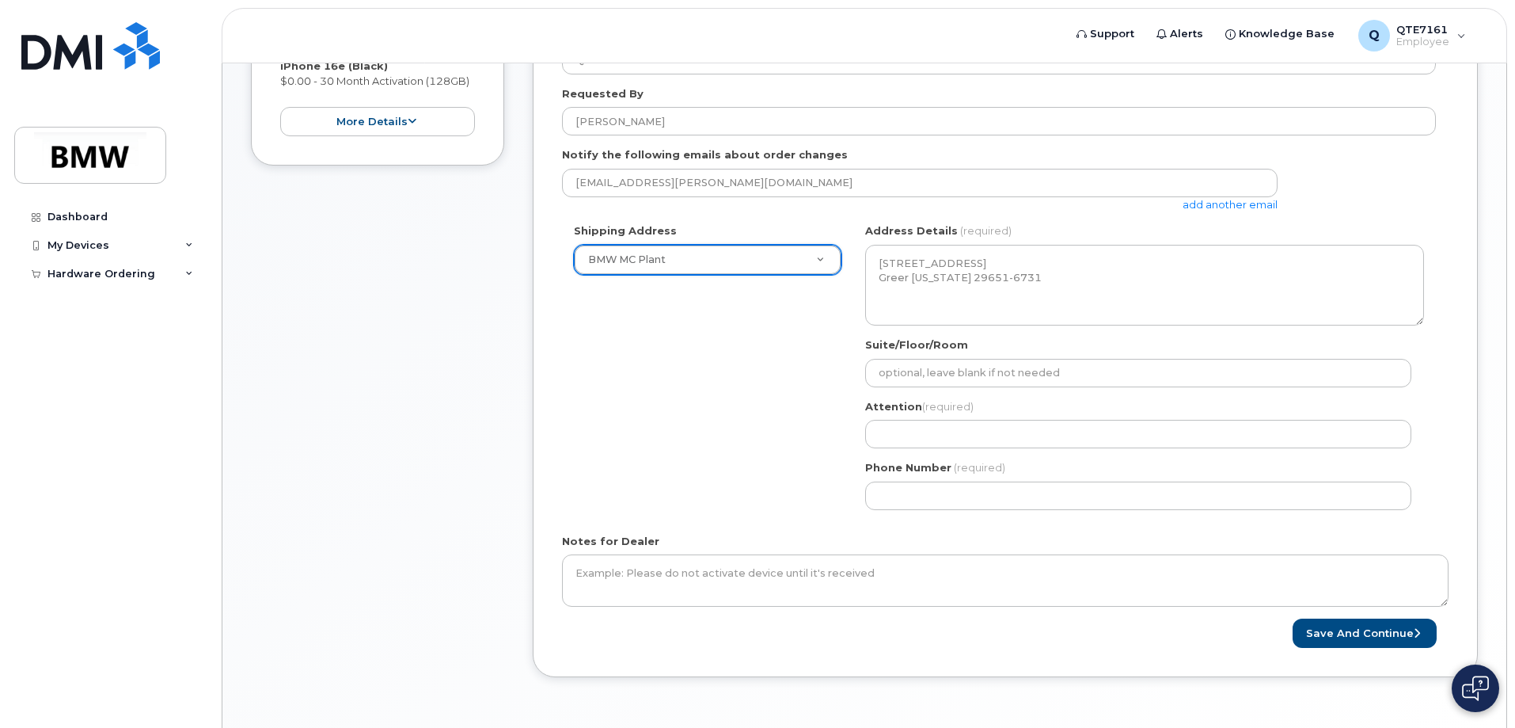
scroll to position [340, 0]
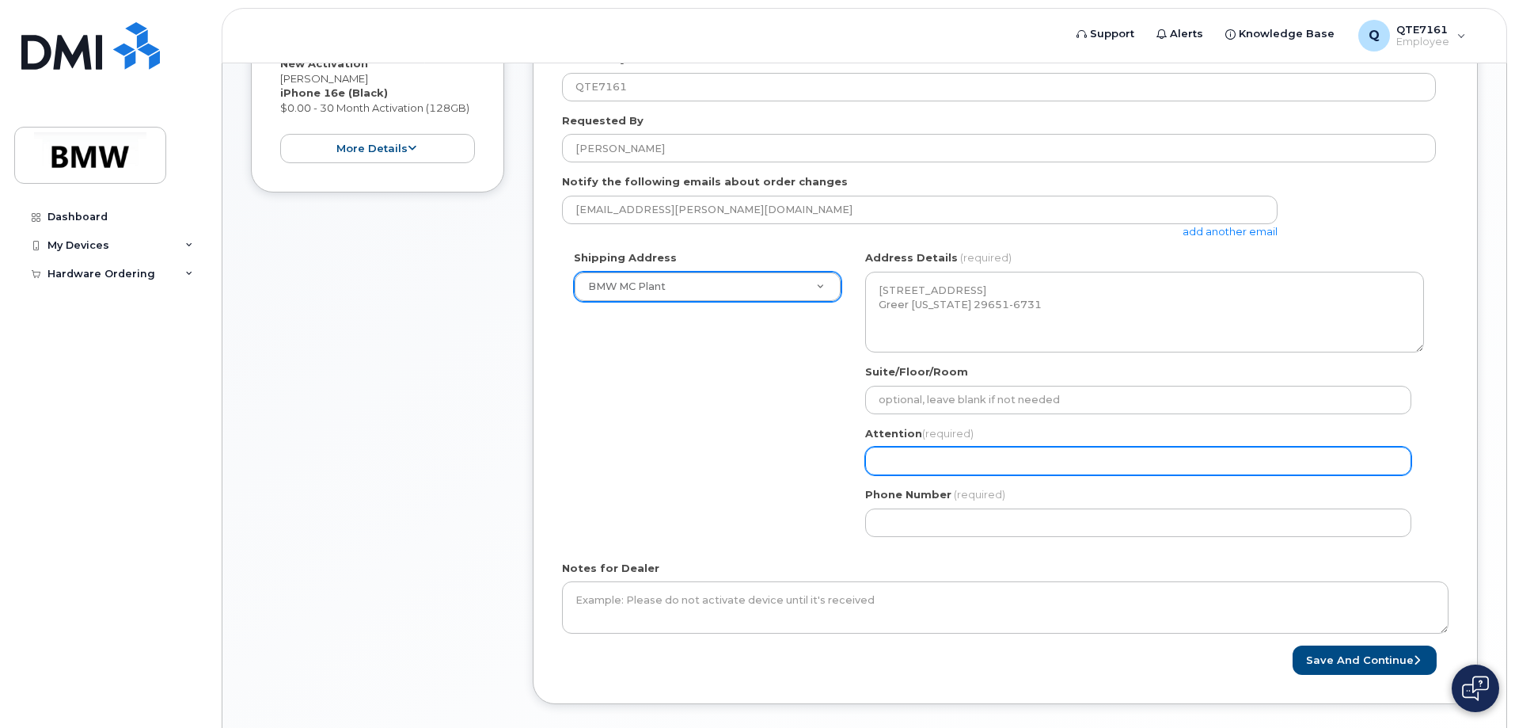
click at [931, 459] on input "Attention (required)" at bounding box center [1138, 461] width 546 height 29
select select
type input "B"
select select
type input "Br"
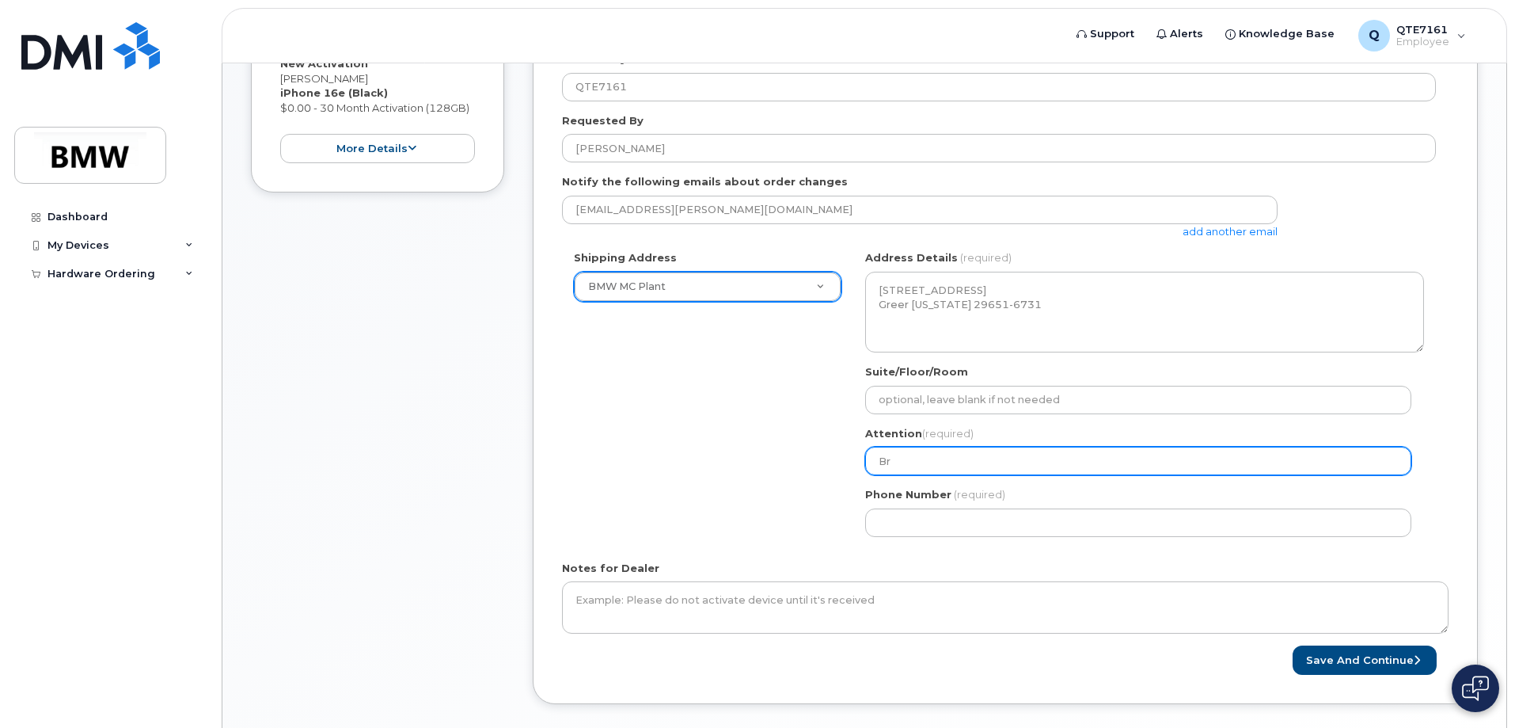
select select
type input "Bri"
select select
type input "Bria"
select select
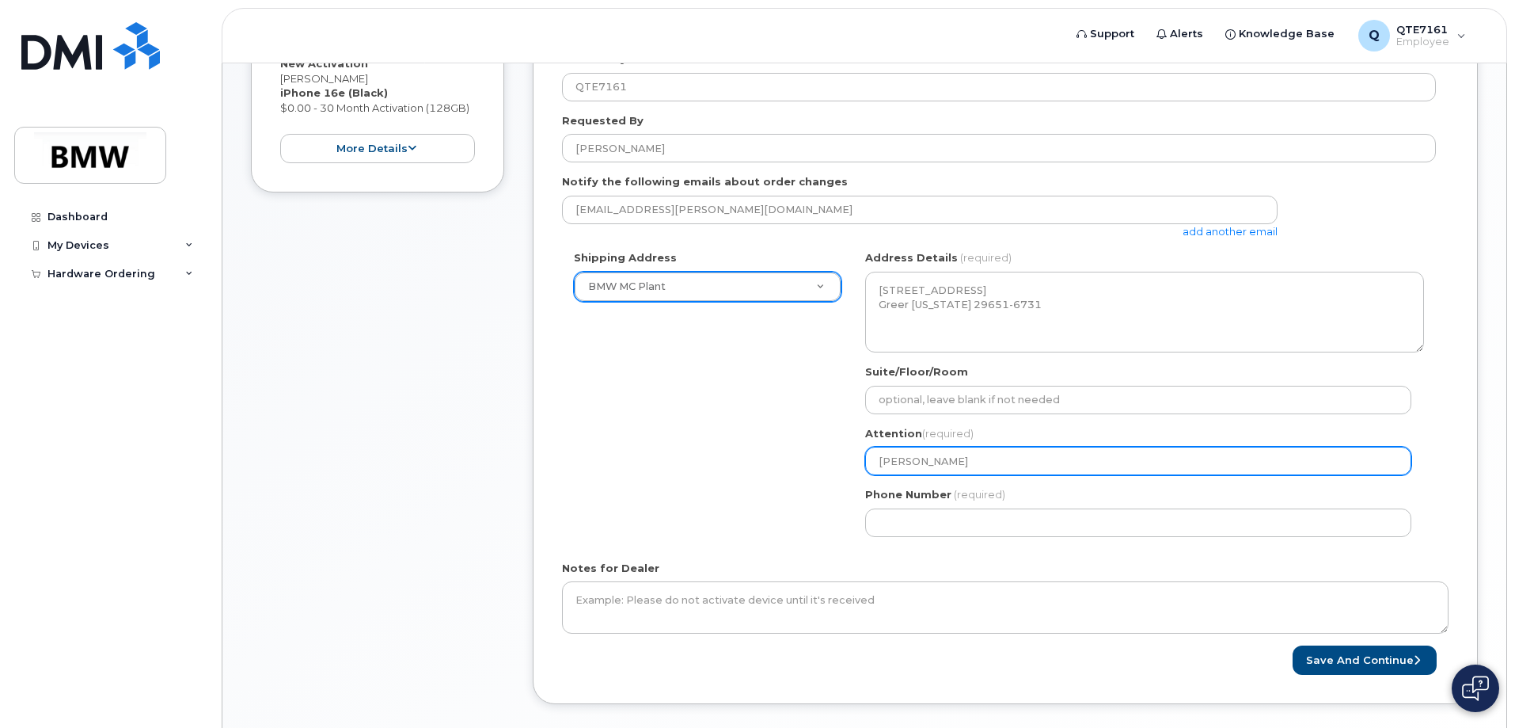
type input "Brian"
select select
type input "Brian G"
select select
type input "Brian Gi"
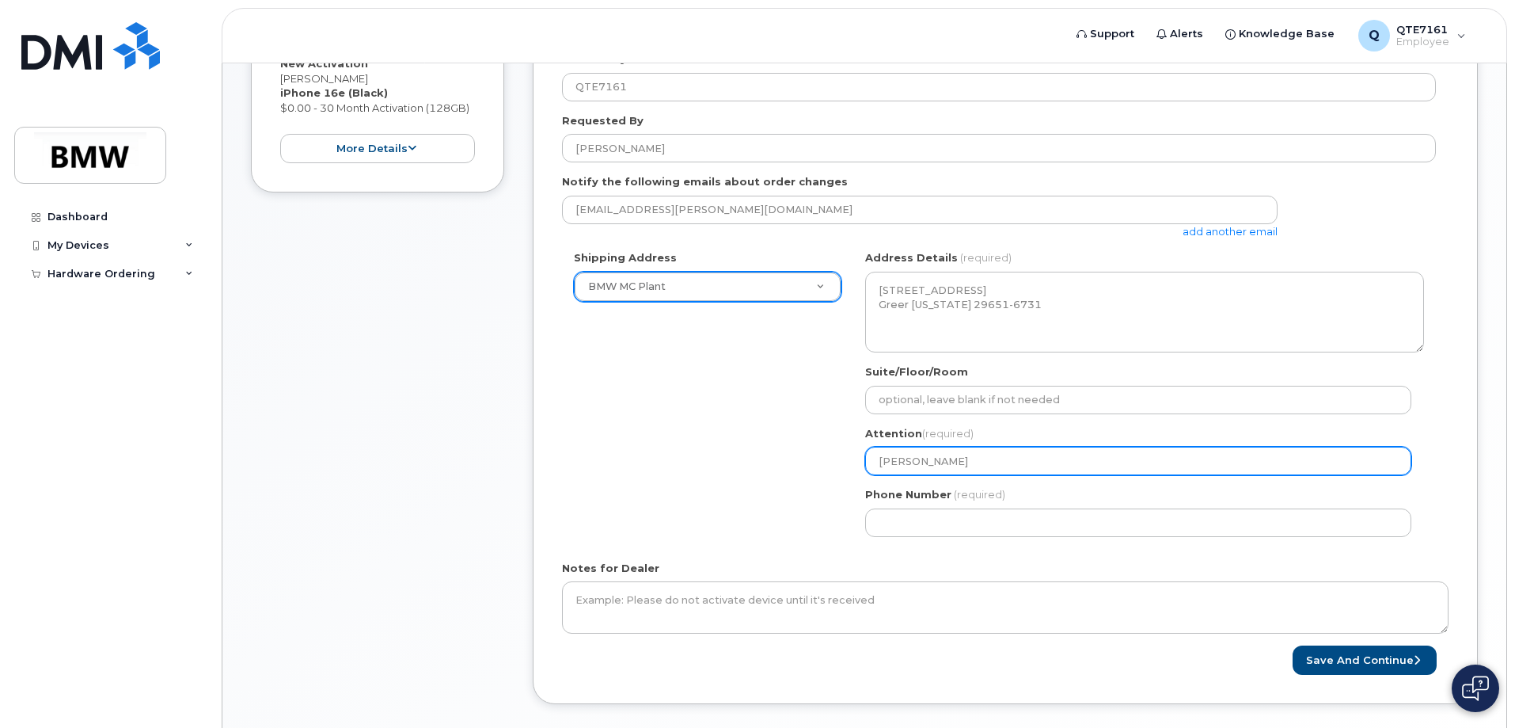
select select
type input "Brian Gil"
select select
type input "Brian Gill"
select select
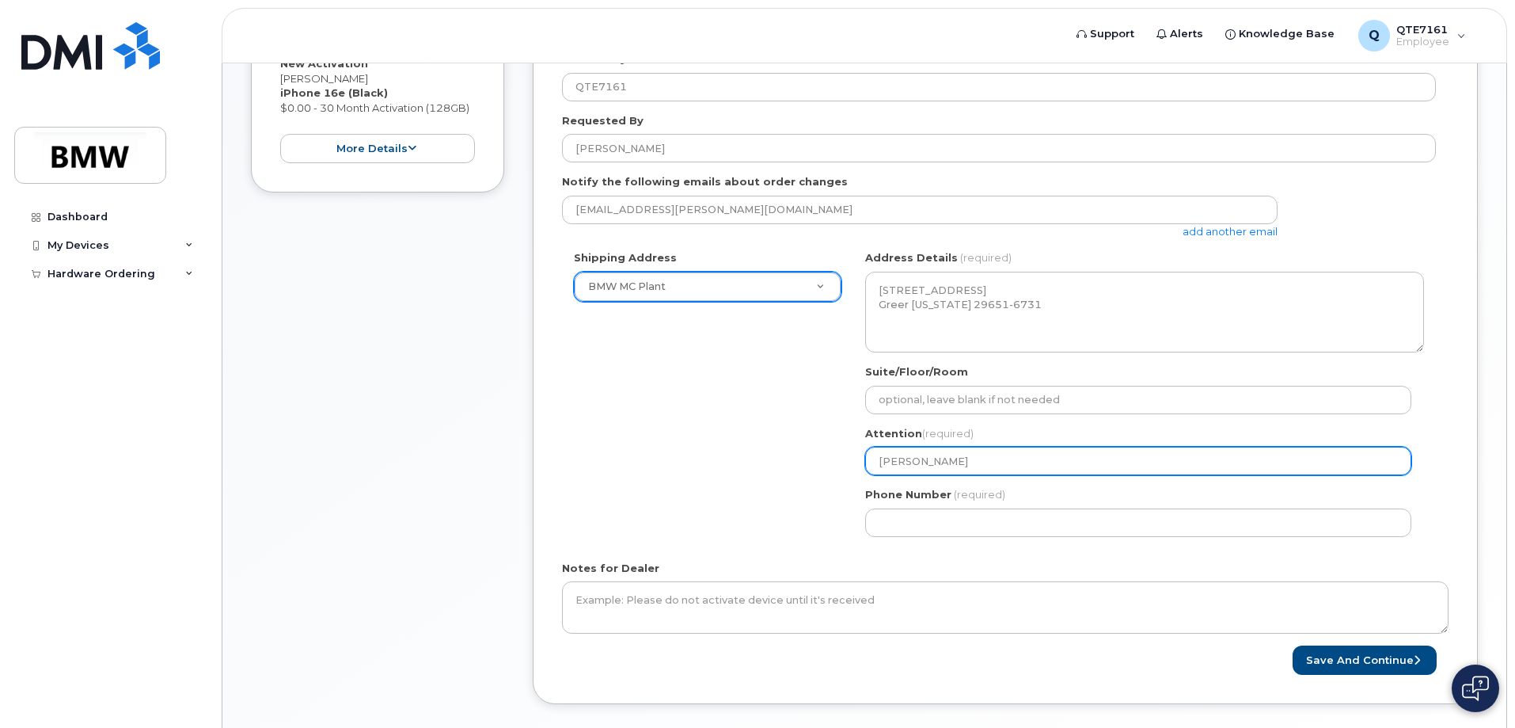
type input "Brian Gilla"
select select
type input "Brian Gillar"
select select
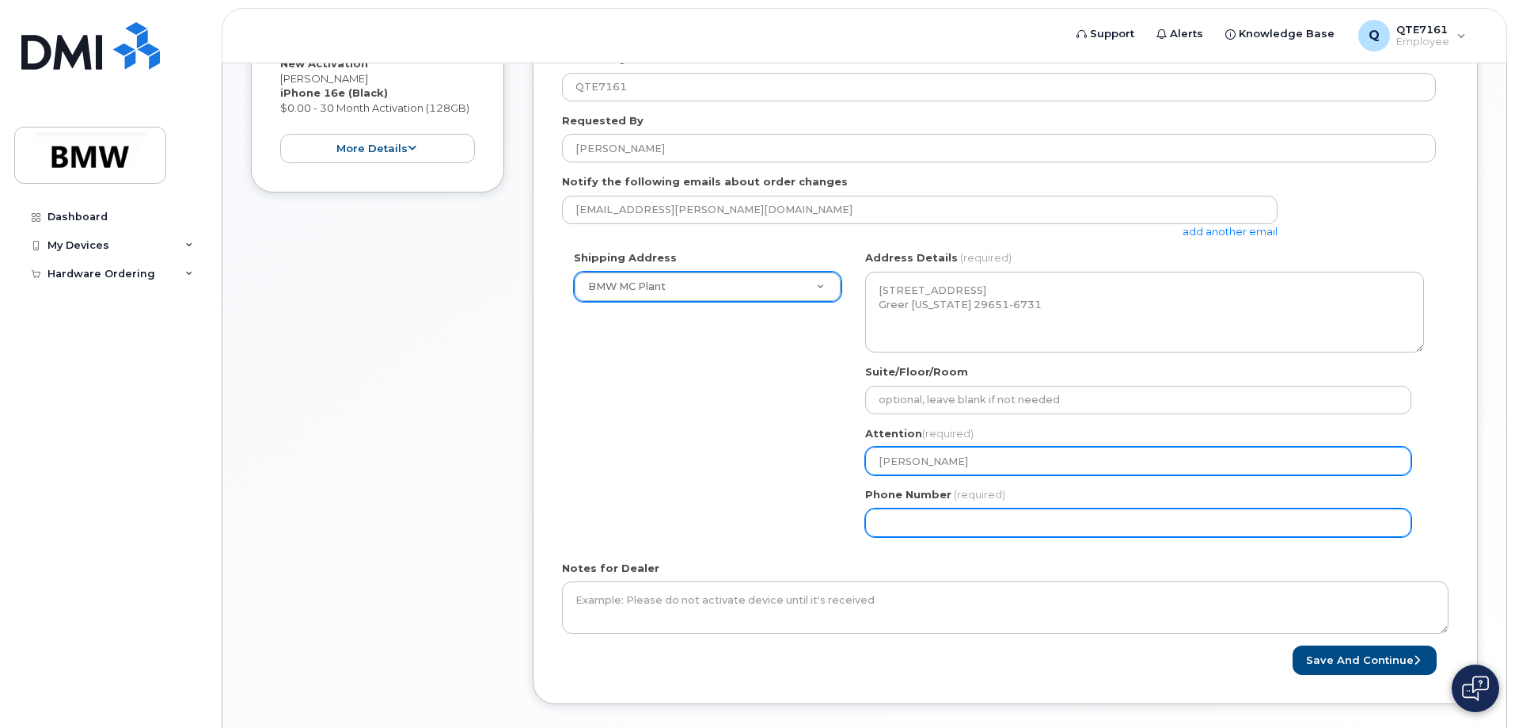
type input "Brian Gillard"
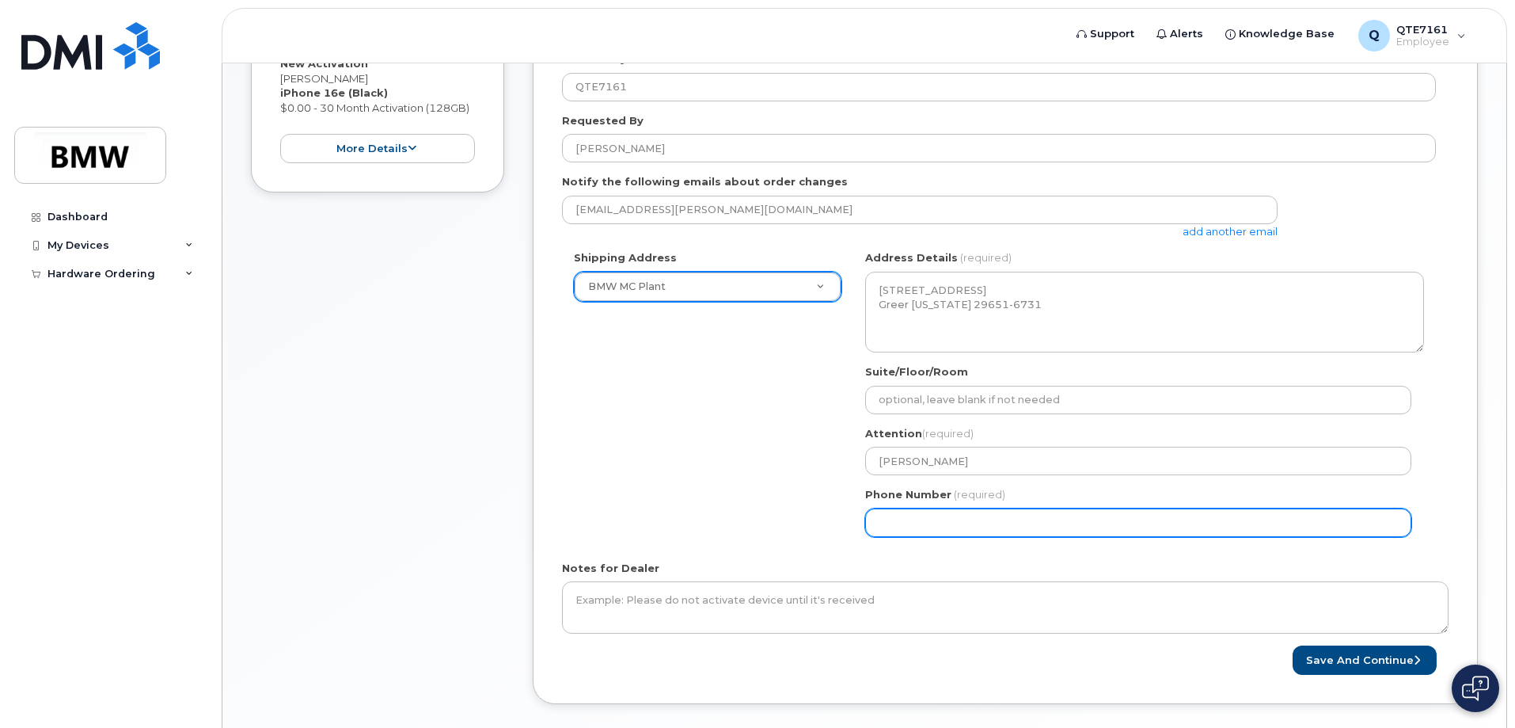
click at [987, 533] on input "Phone Number" at bounding box center [1138, 522] width 546 height 29
select select
type input "864534868"
select select
type input "8645348680"
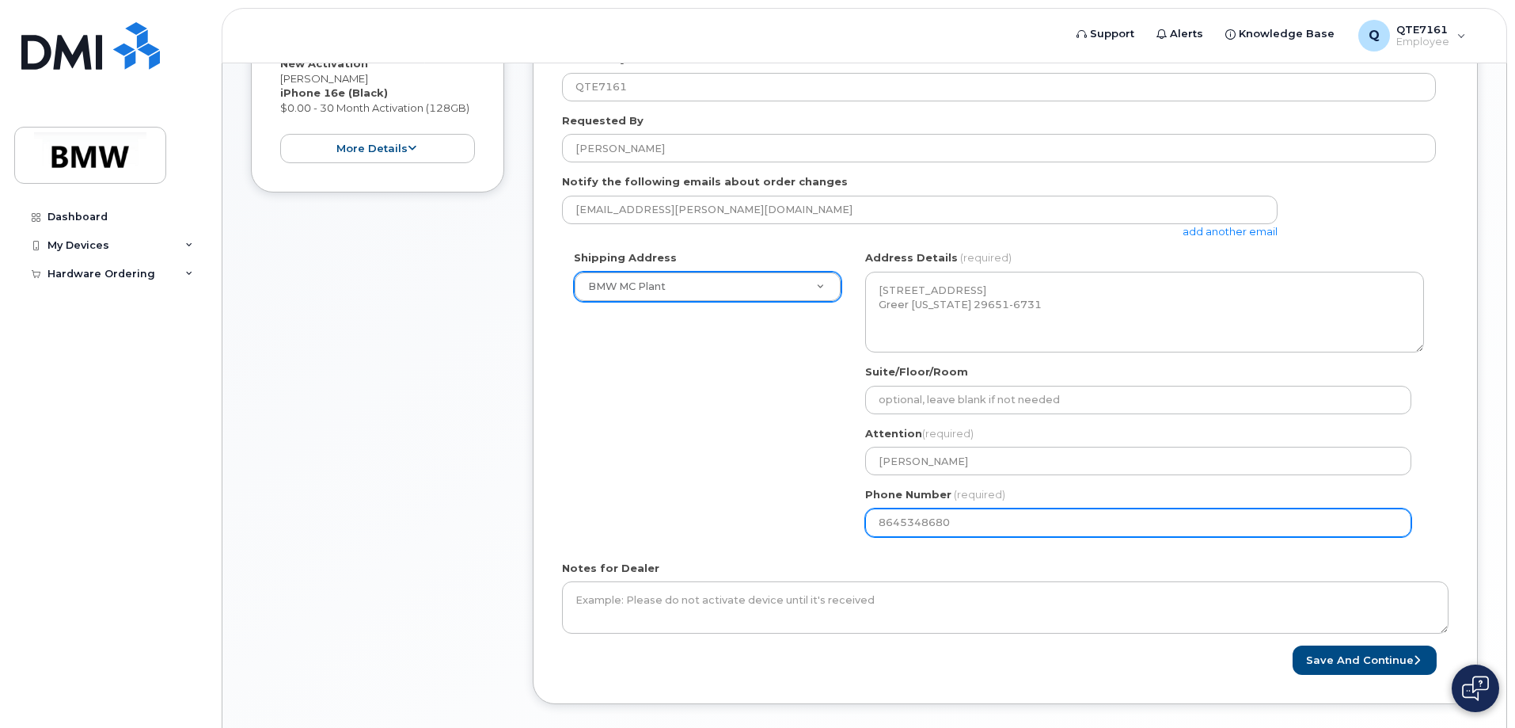
select select
type input "8645348679"
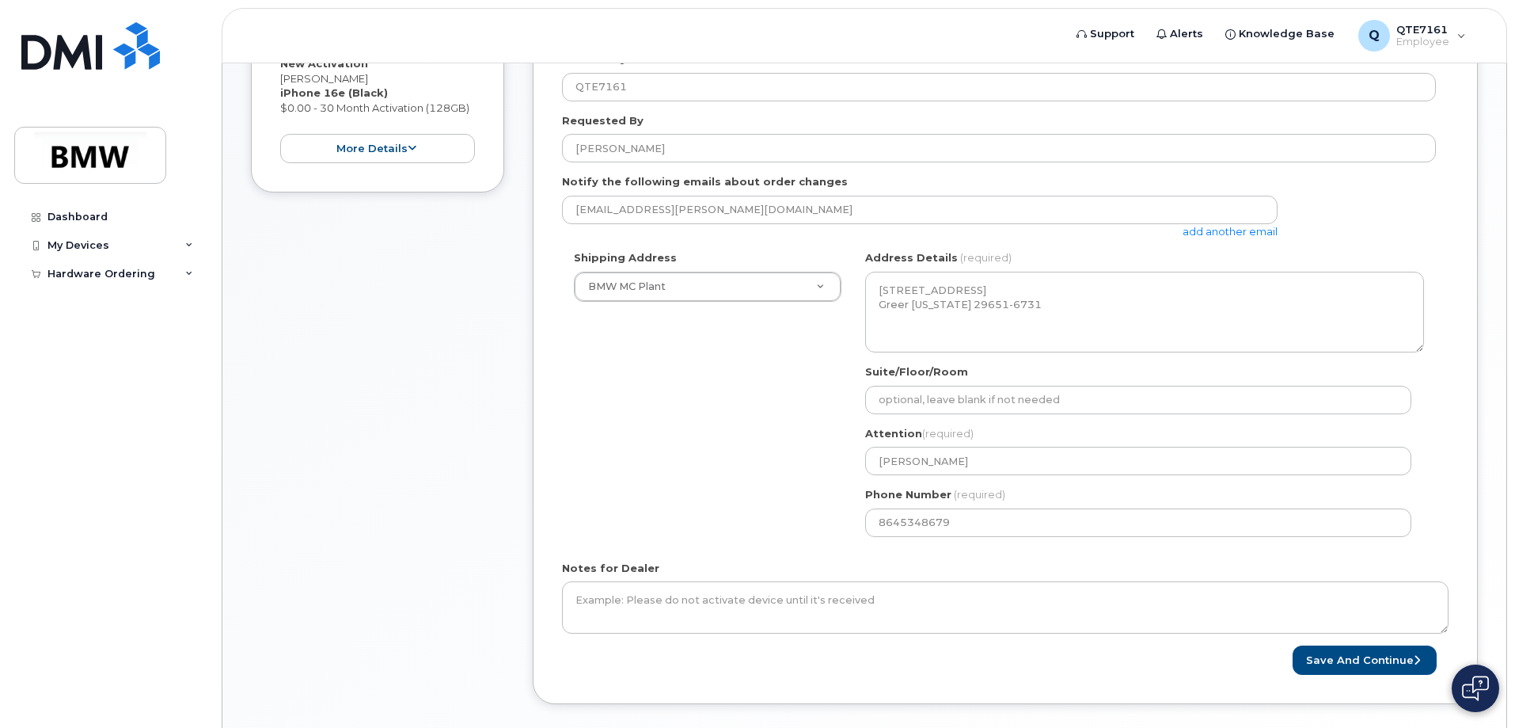
click at [462, 396] on div "Item #1 in process $0.00 New Activation Rachael Buckson iPhone 16e (Black) $0.0…" at bounding box center [377, 337] width 253 height 781
click at [1334, 656] on button "Save and Continue" at bounding box center [1365, 659] width 144 height 29
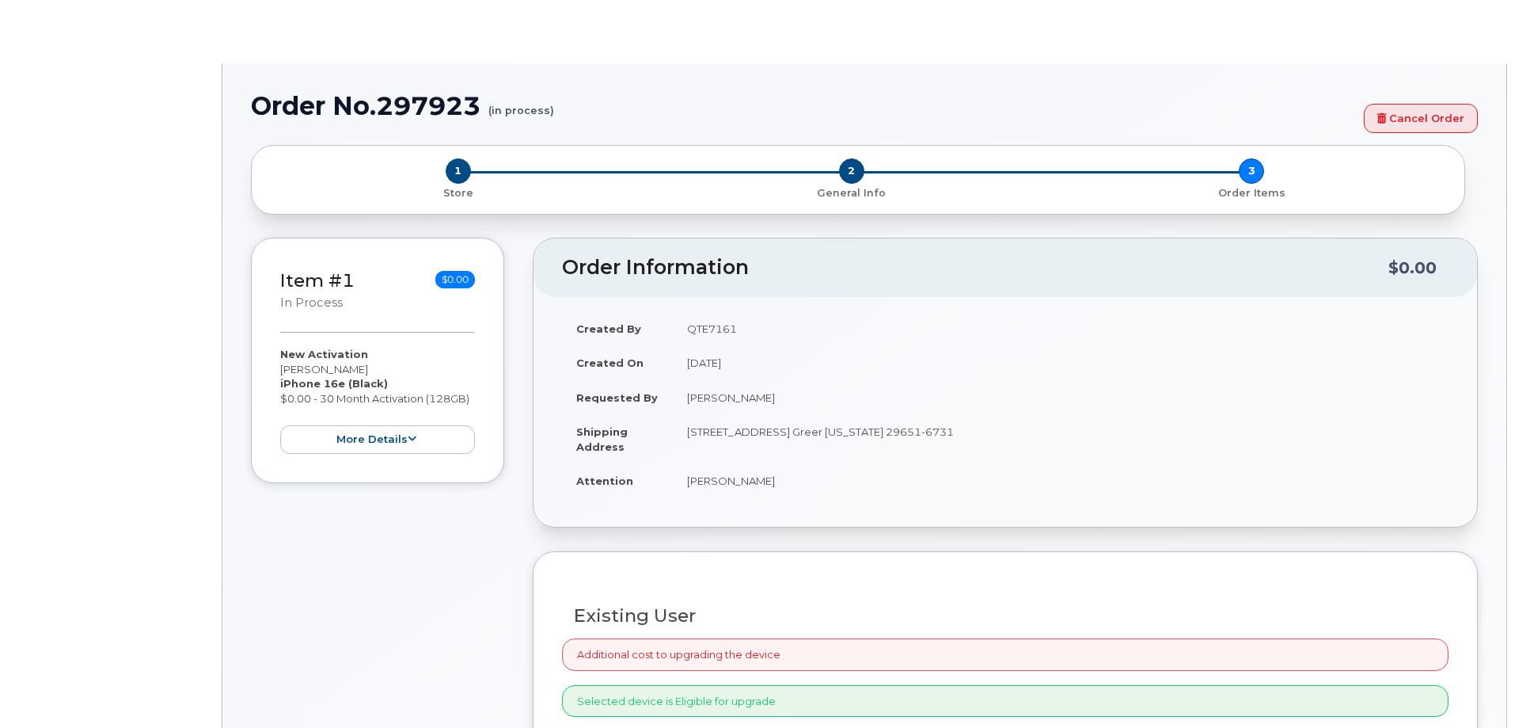
select select "1885307"
radio input "true"
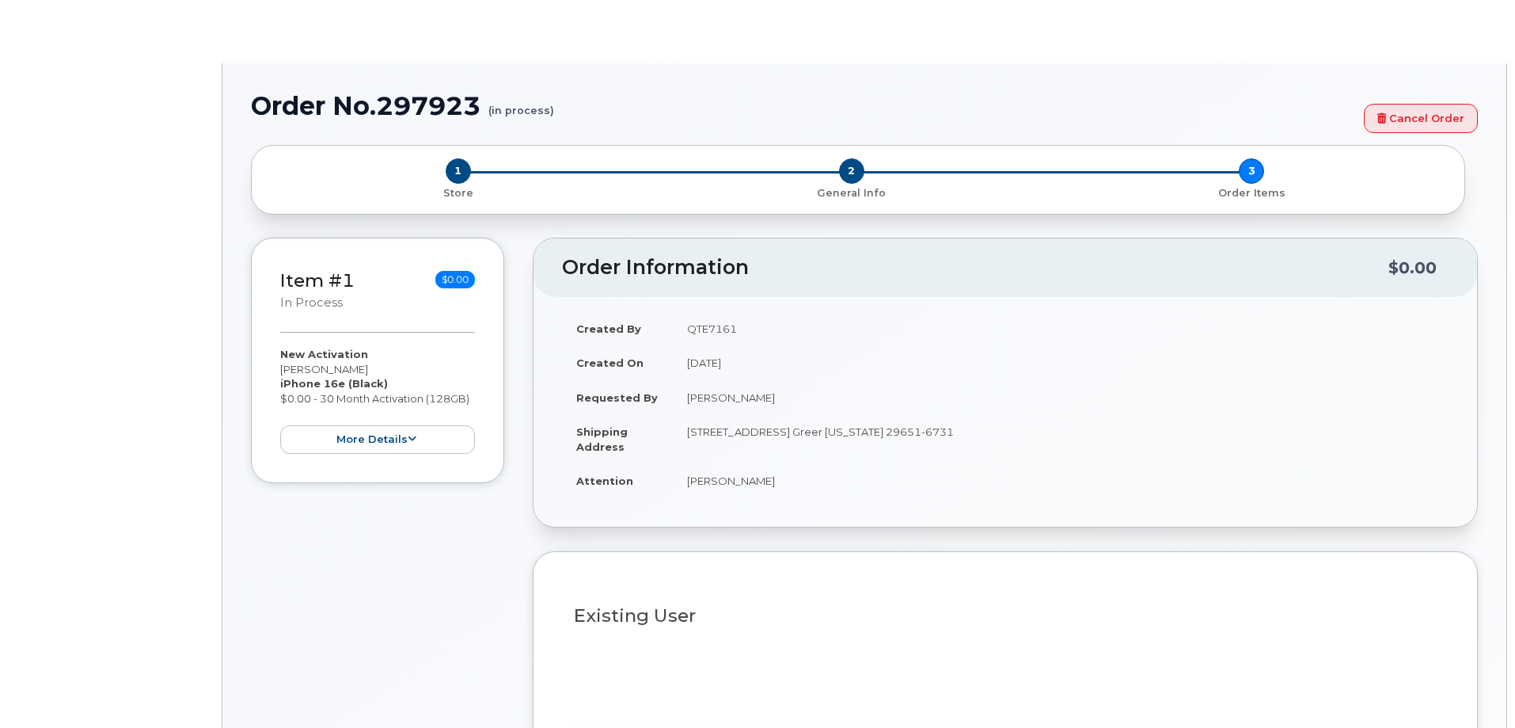
type input "2973618"
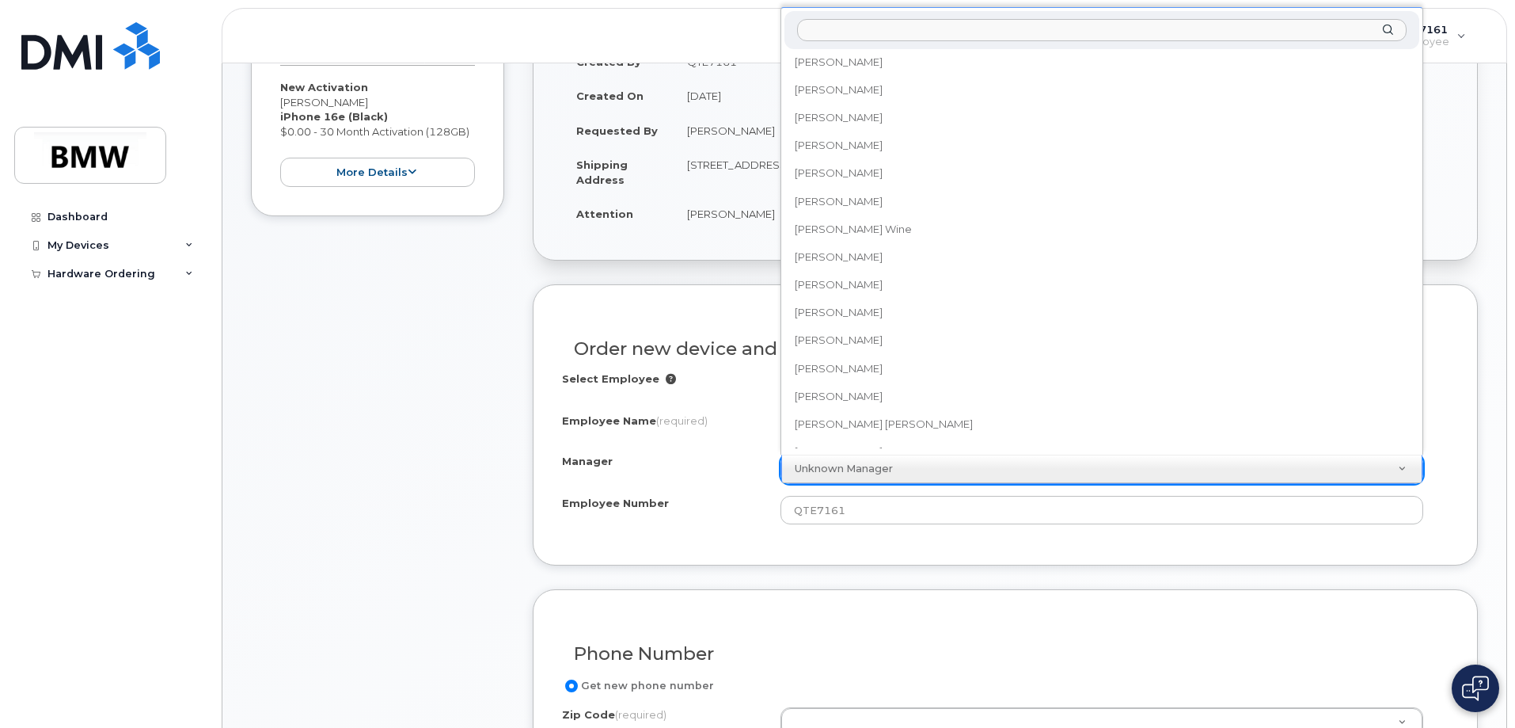
scroll to position [12402, 0]
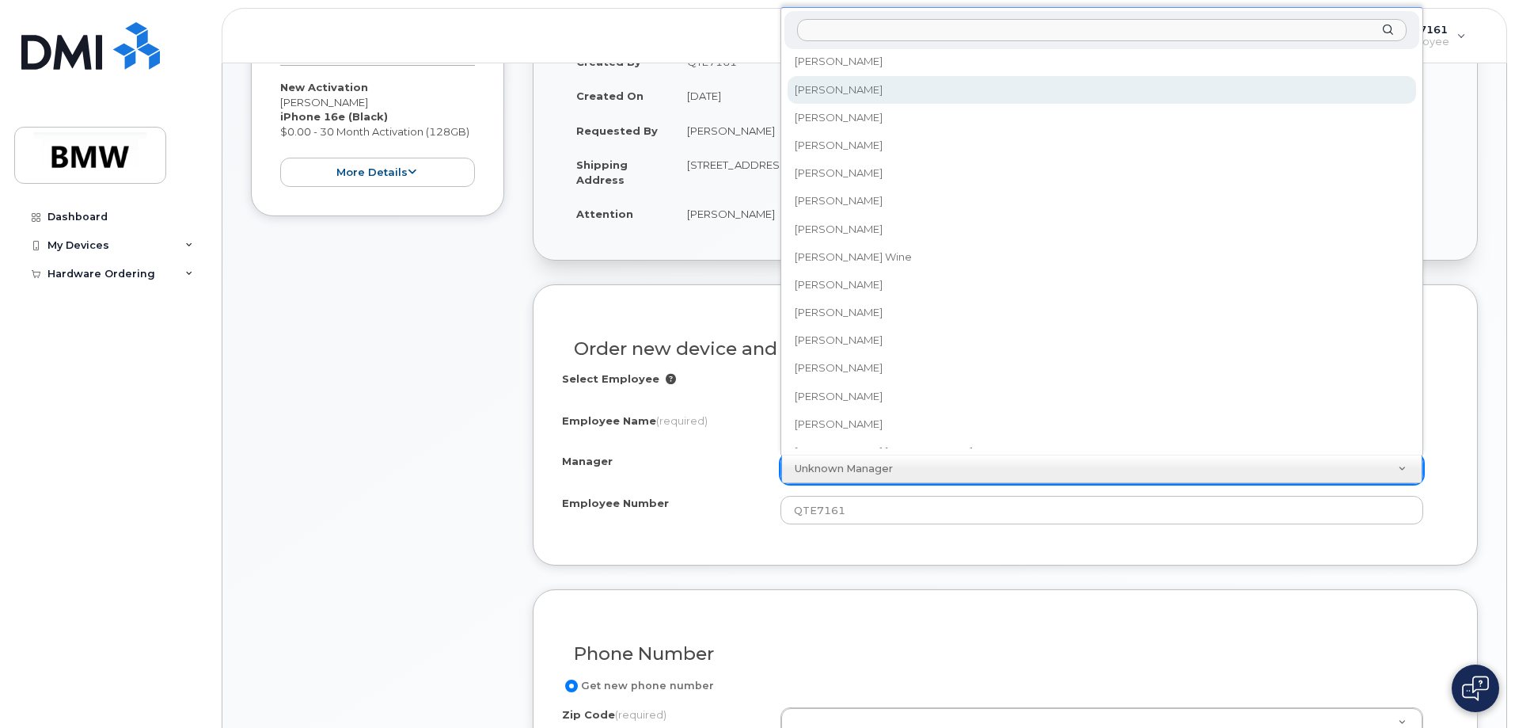
select select "1903116"
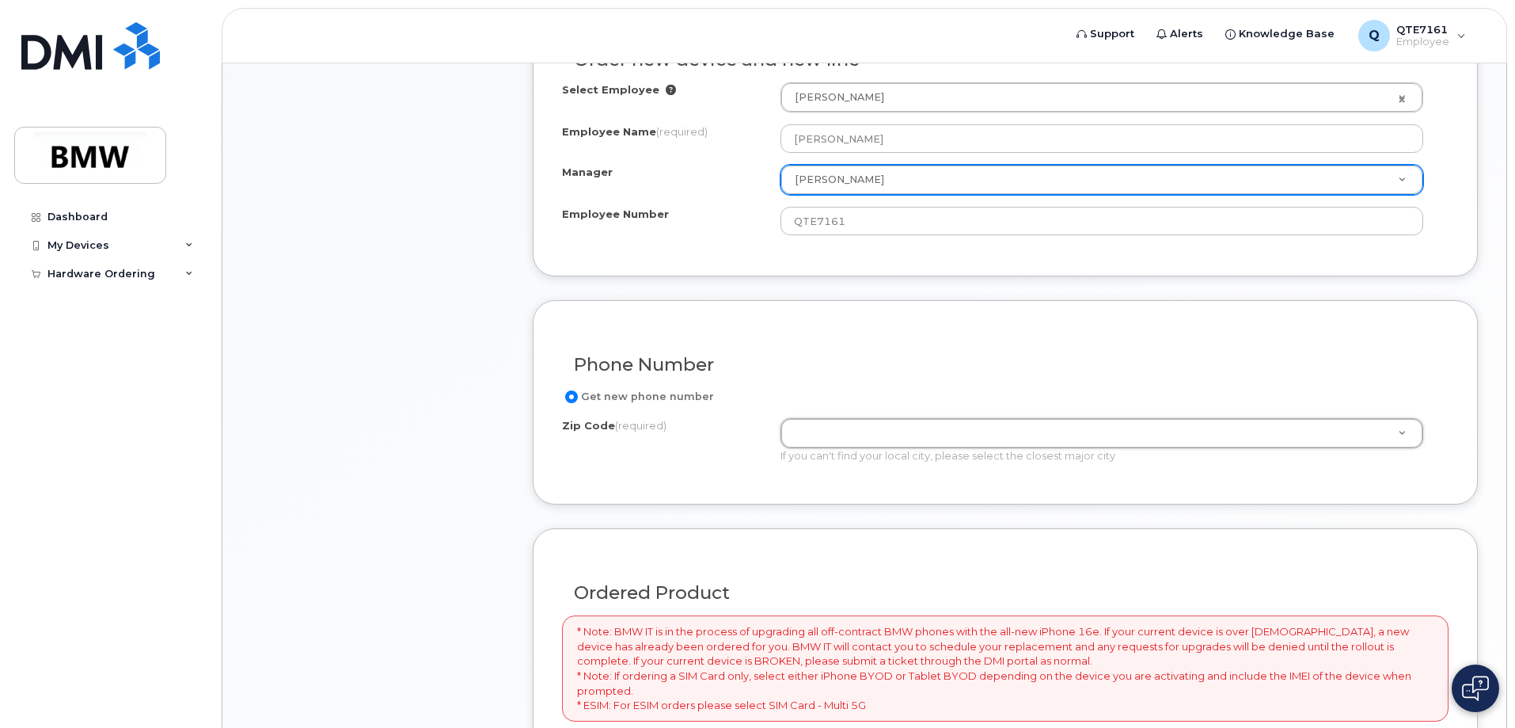
scroll to position [568, 0]
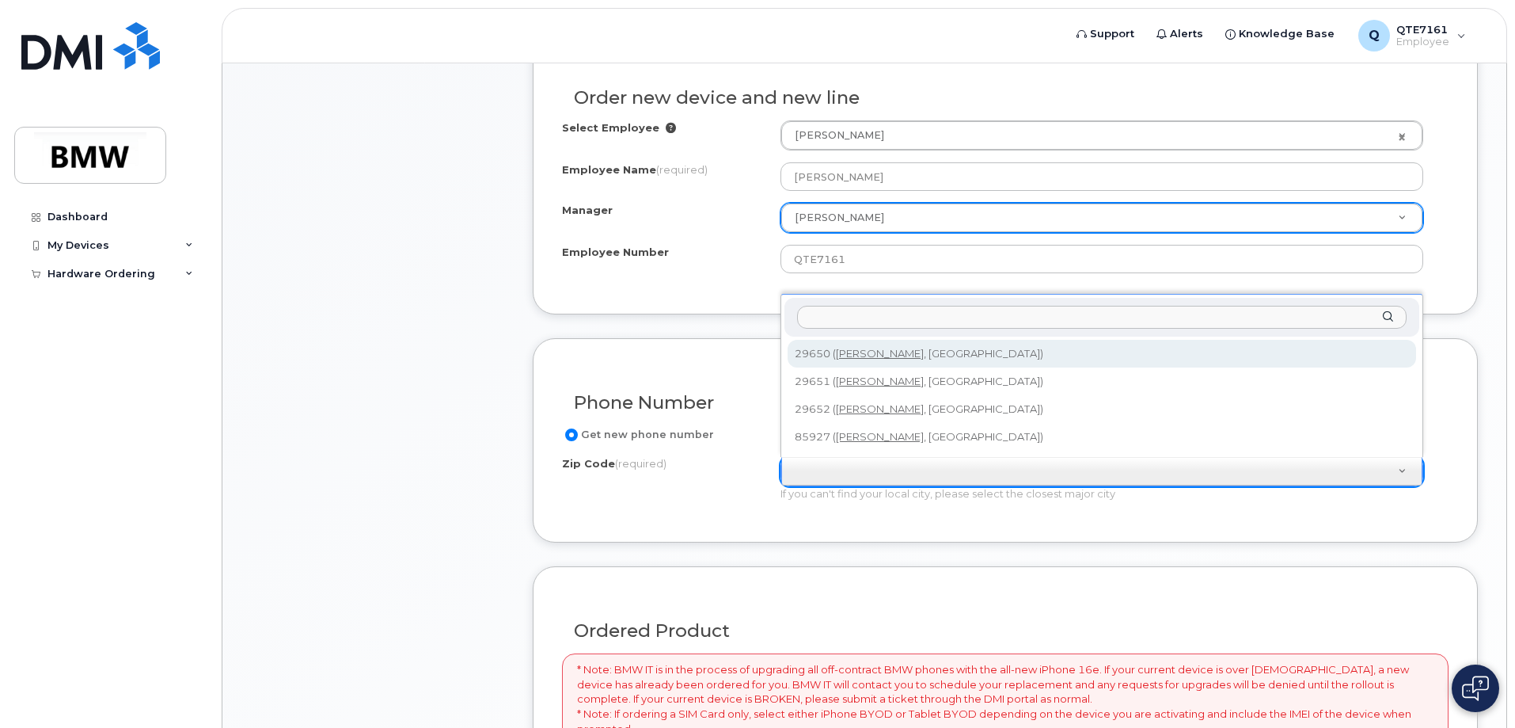
drag, startPoint x: 435, startPoint y: 411, endPoint x: 424, endPoint y: 405, distance: 12.1
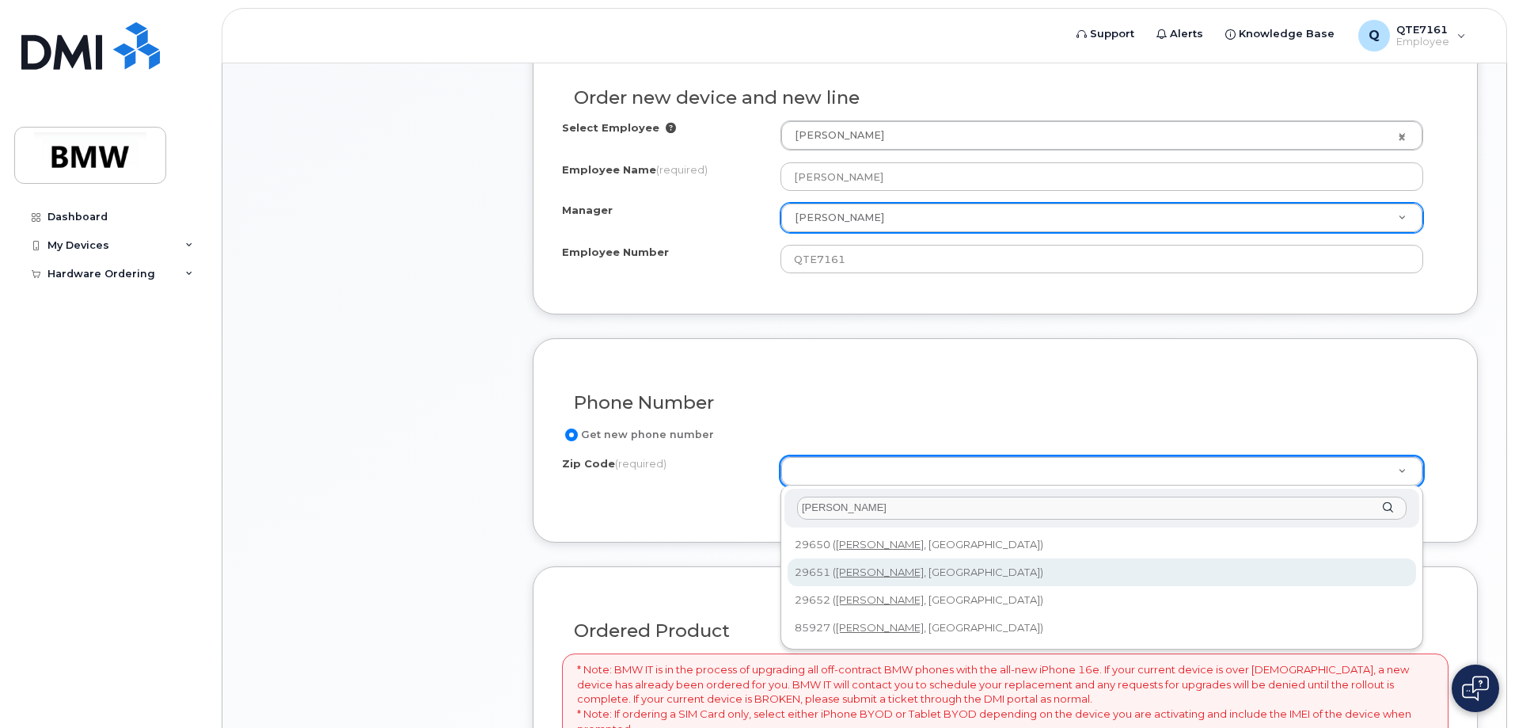
type input "greer"
type input "29651 (Greer, SC)"
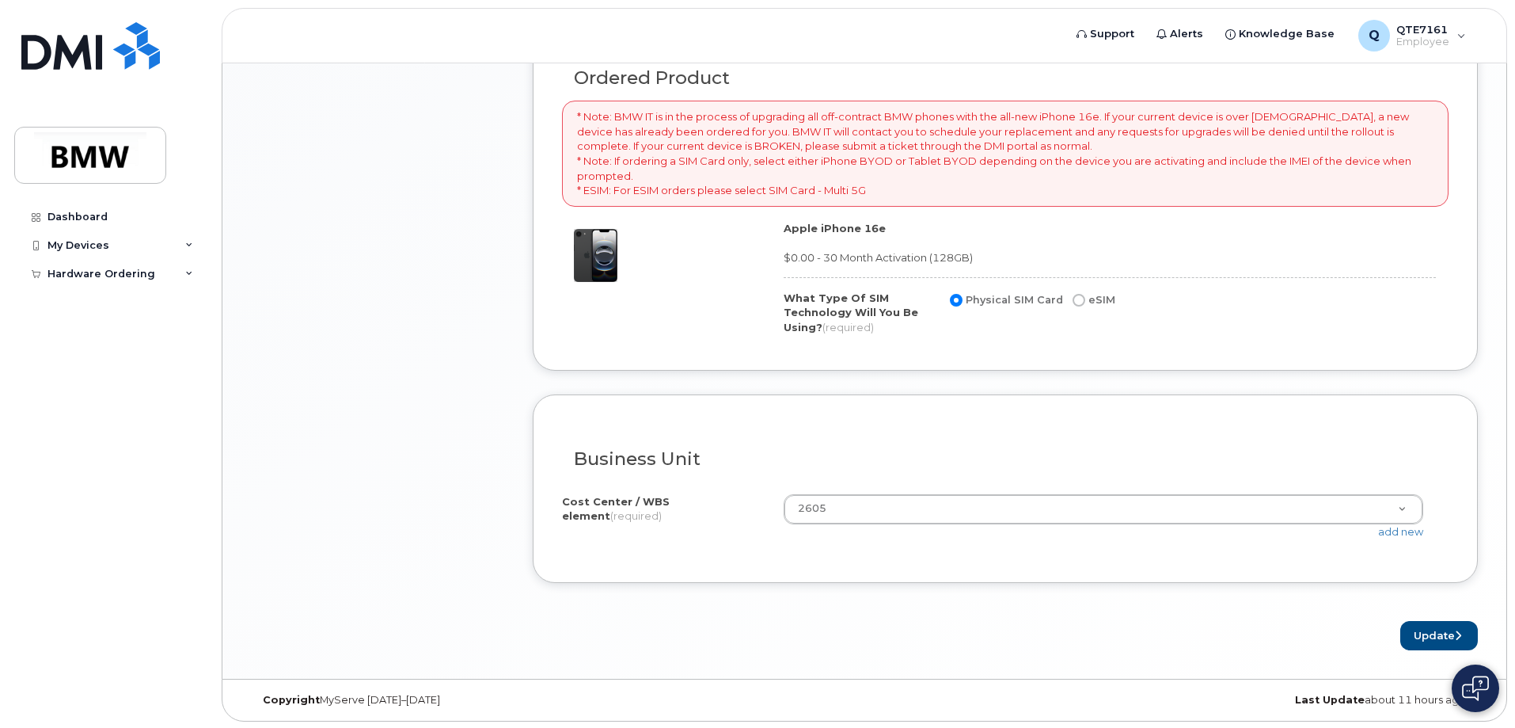
scroll to position [1122, 0]
click at [1418, 637] on button "Update" at bounding box center [1440, 633] width 78 height 29
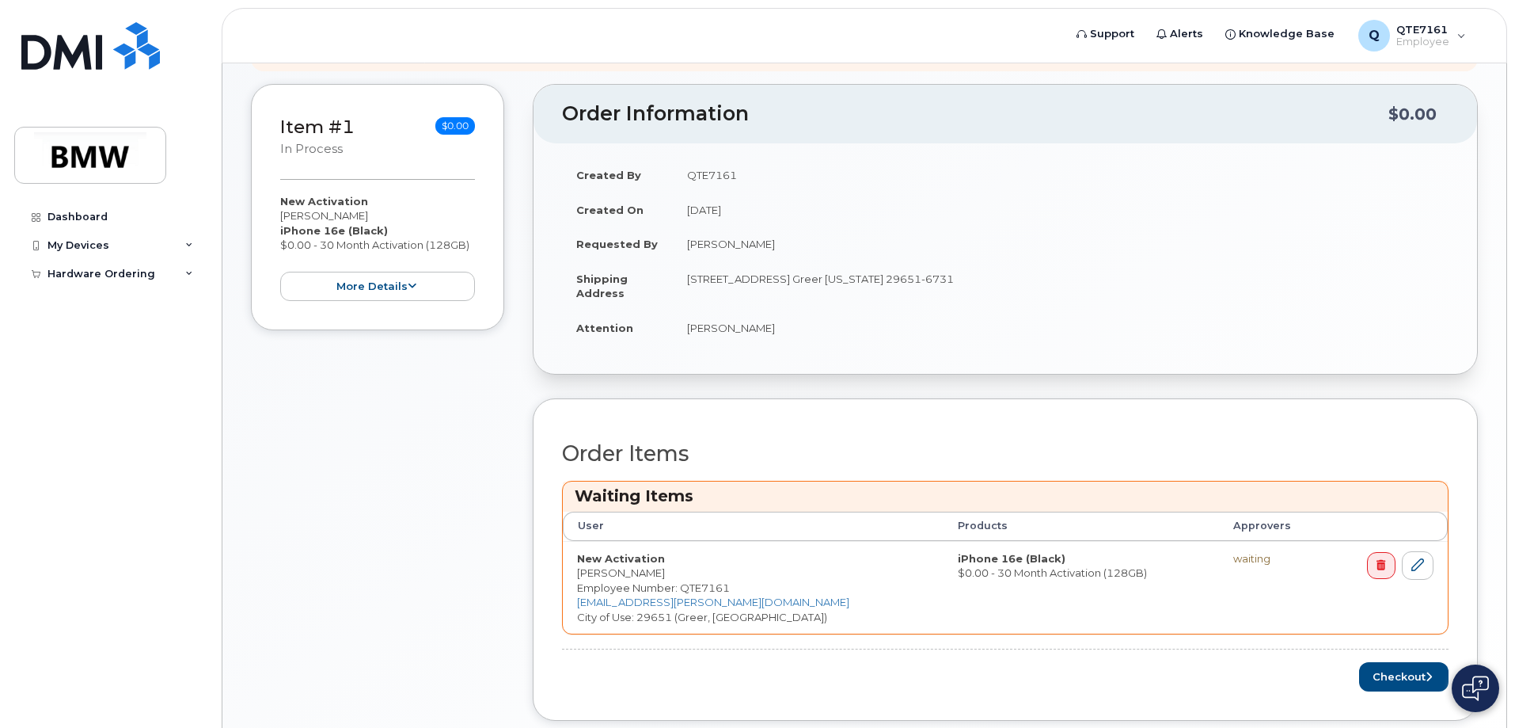
scroll to position [317, 0]
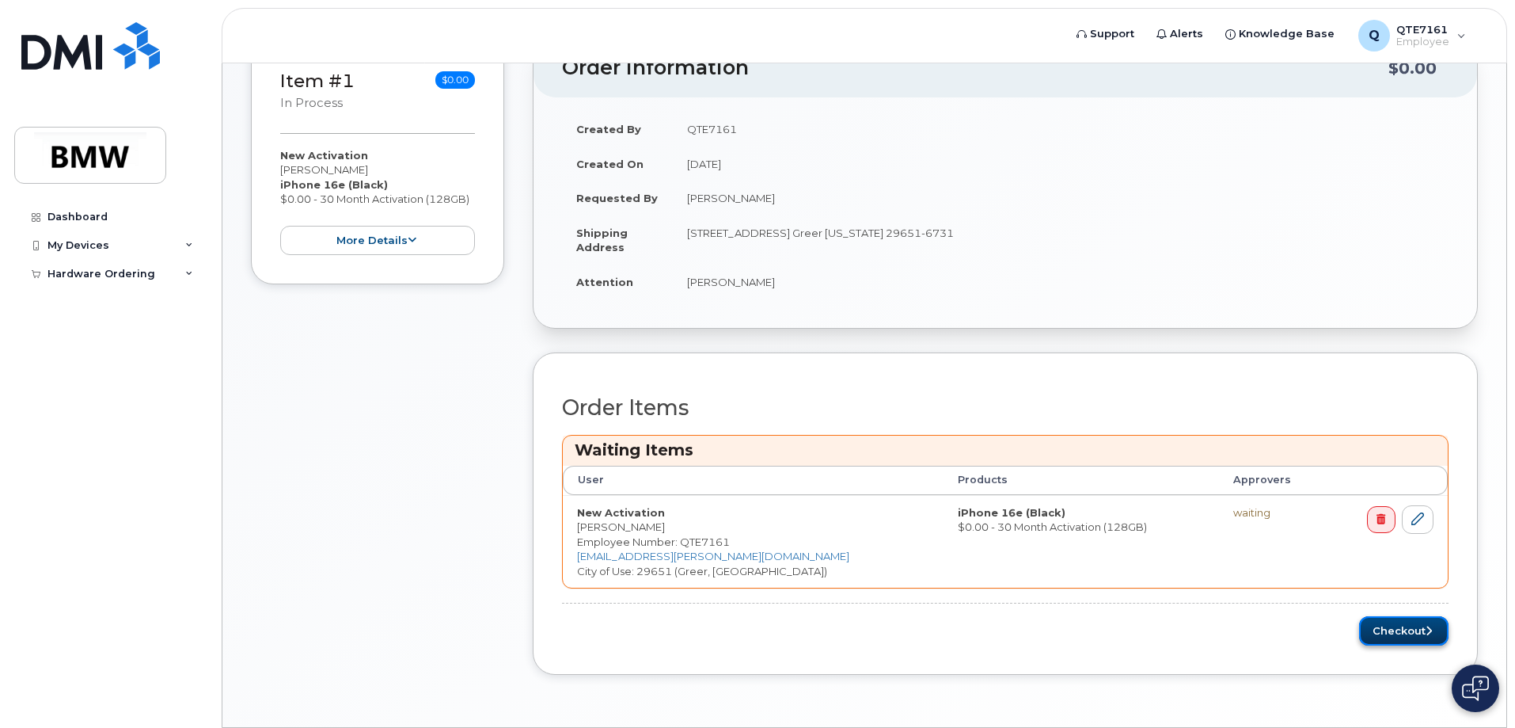
click at [1365, 628] on button "Checkout" at bounding box center [1403, 630] width 89 height 29
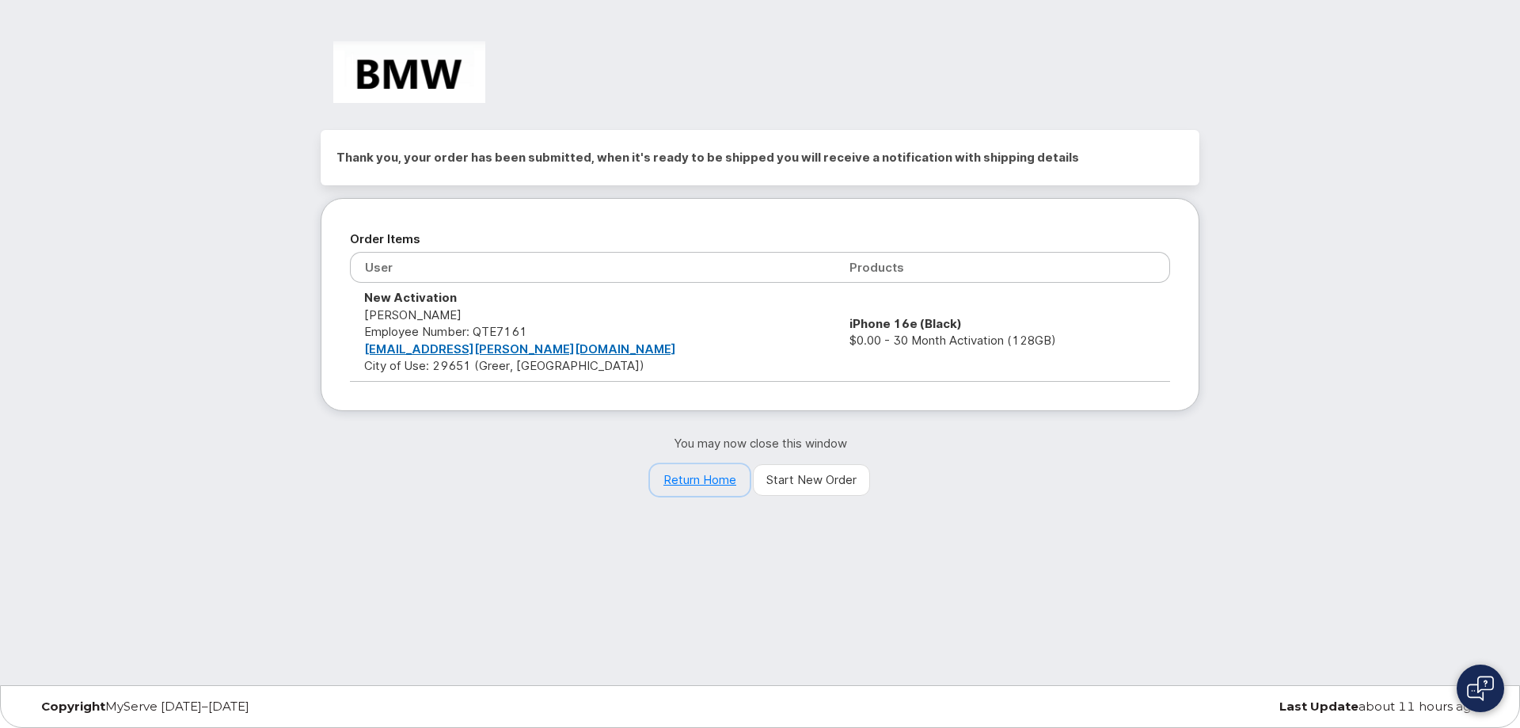
click at [699, 480] on link "Return Home" at bounding box center [700, 480] width 100 height 32
